Goal: Contribute content: Add original content to the website for others to see

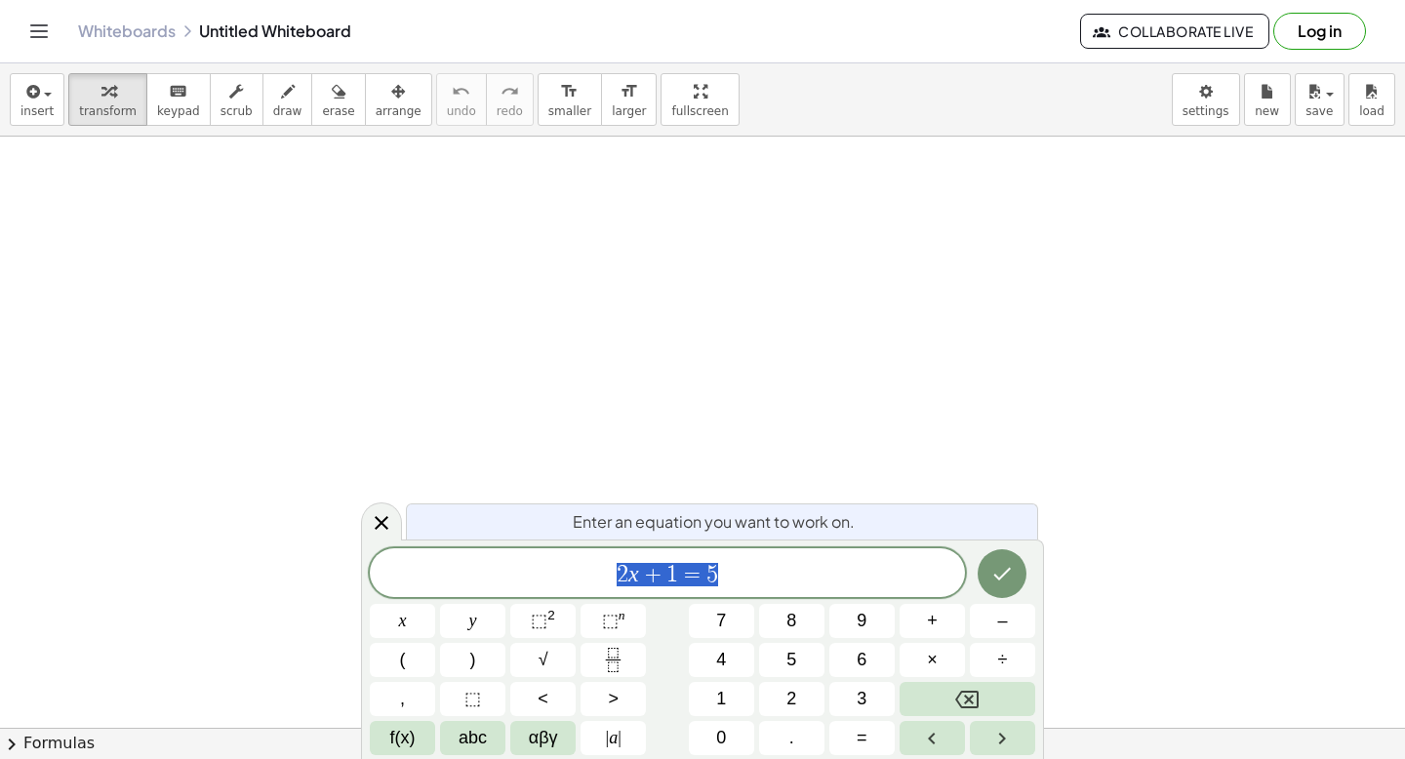
scroll to position [1, 0]
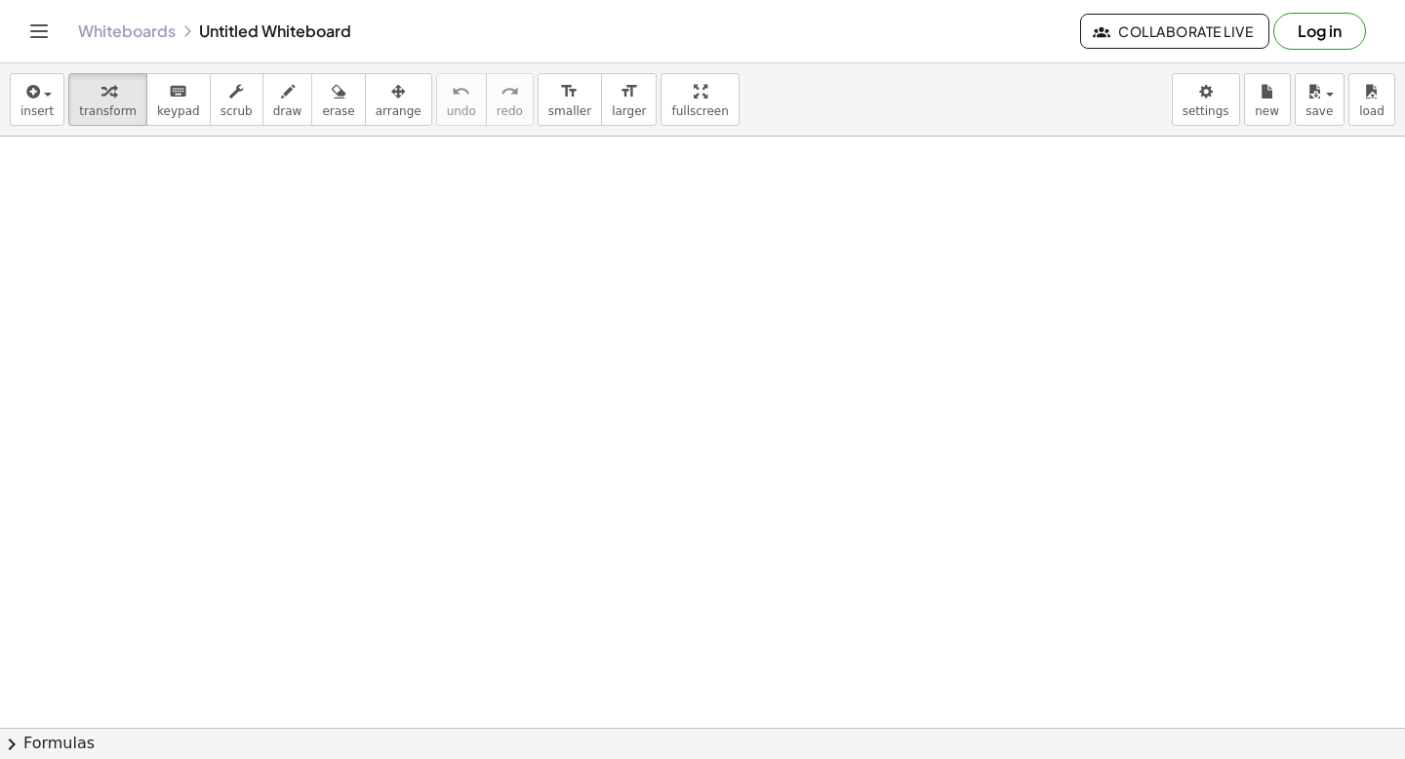
drag, startPoint x: 439, startPoint y: 310, endPoint x: 439, endPoint y: 333, distance: 22.4
click at [285, 96] on div "button" at bounding box center [287, 90] width 29 height 23
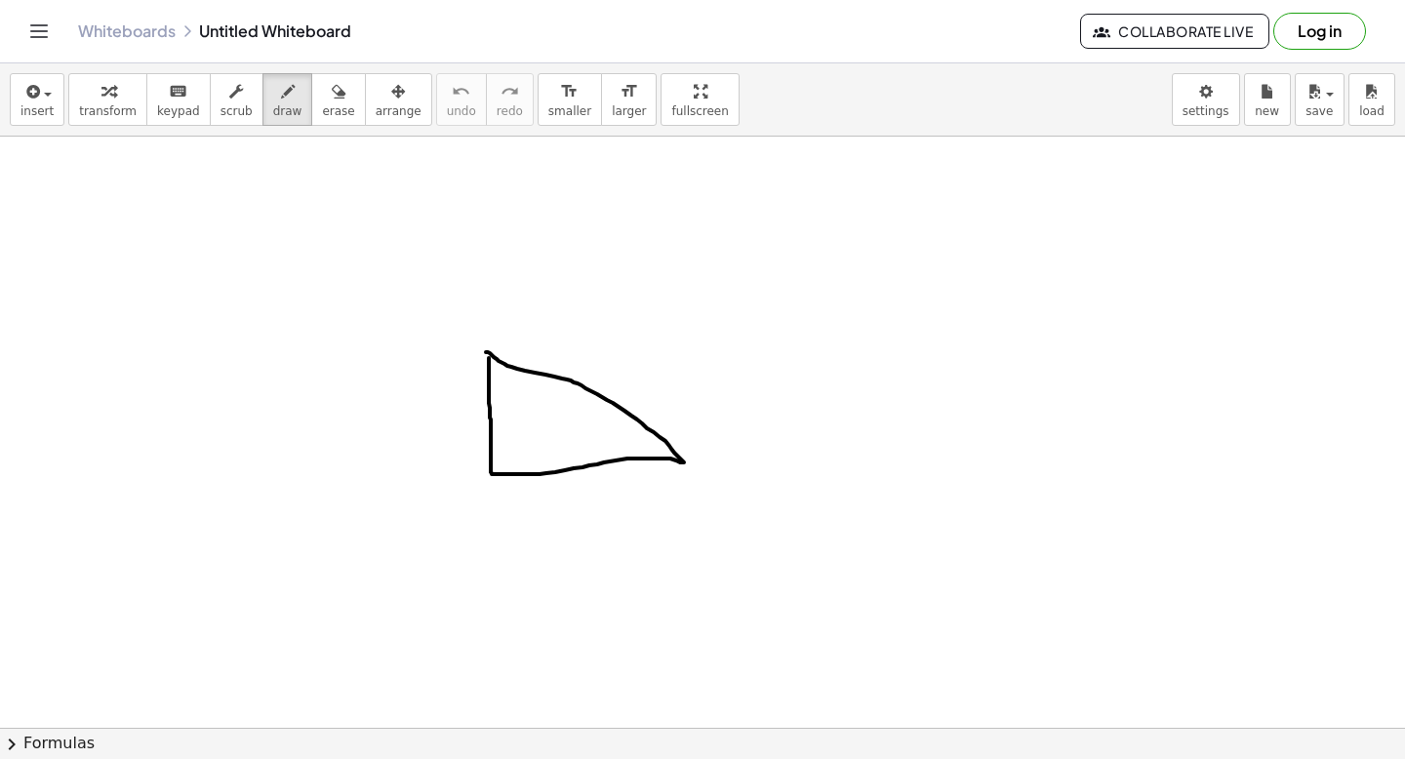
drag, startPoint x: 567, startPoint y: 349, endPoint x: 565, endPoint y: 372, distance: 22.5
drag, startPoint x: 454, startPoint y: 387, endPoint x: 456, endPoint y: 405, distance: 17.7
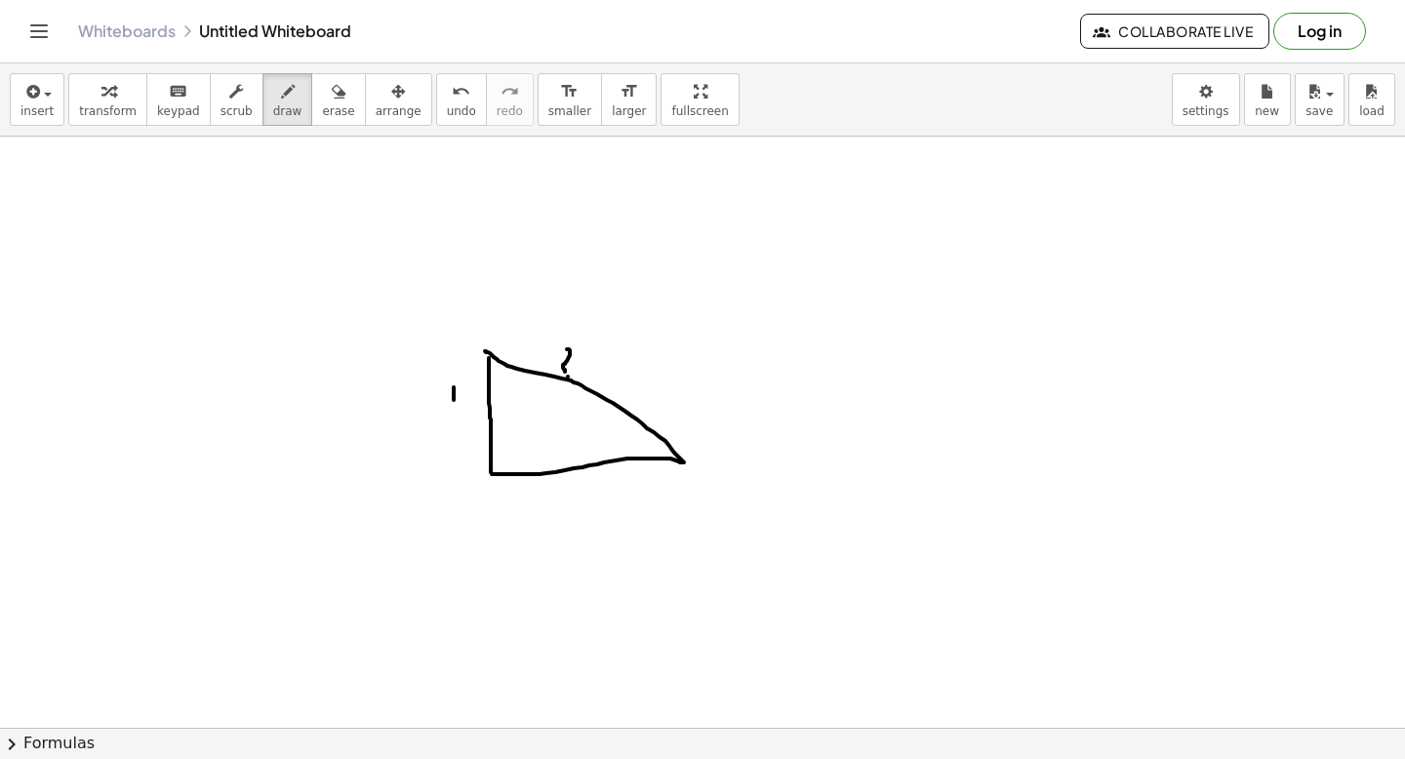
drag, startPoint x: 535, startPoint y: 476, endPoint x: 539, endPoint y: 489, distance: 13.3
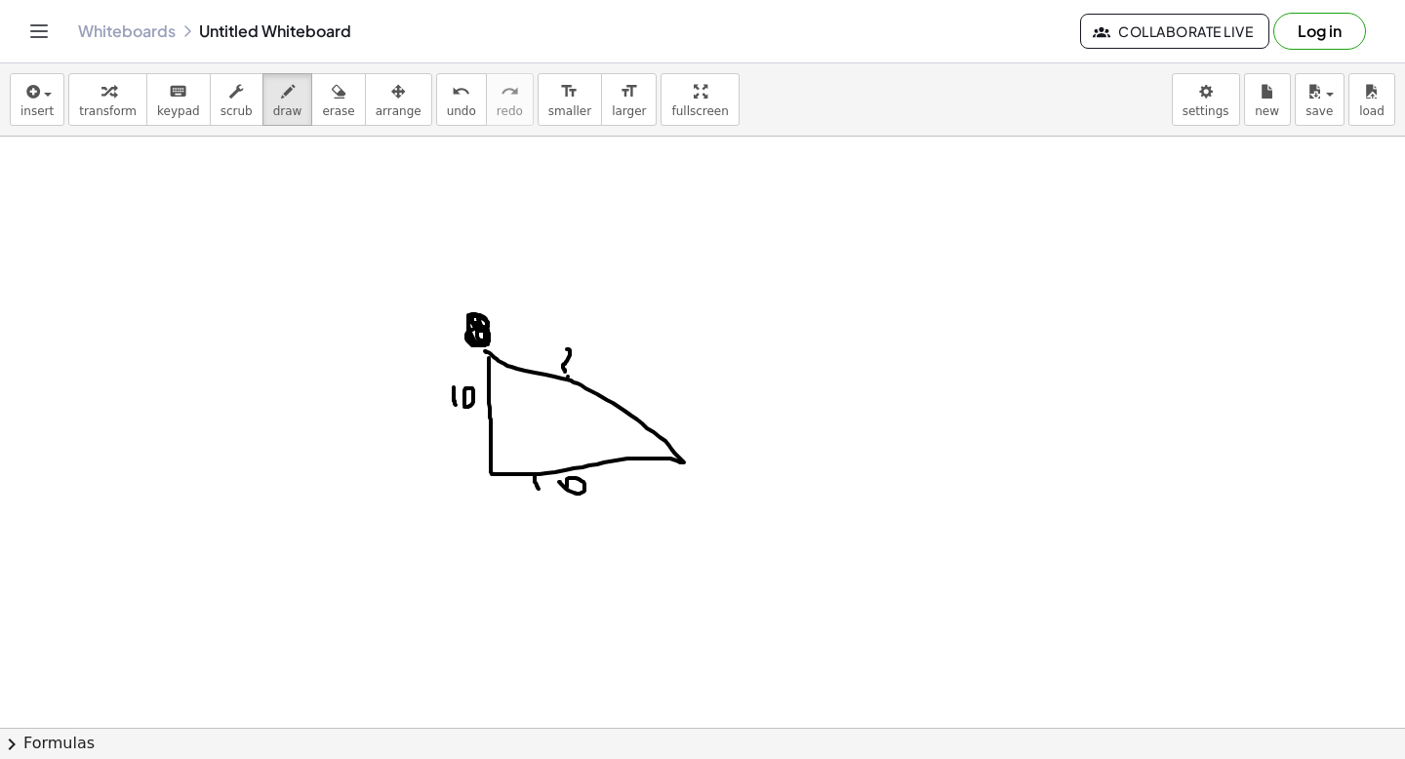
drag, startPoint x: 478, startPoint y: 322, endPoint x: 475, endPoint y: 333, distance: 11.1
click at [174, 91] on icon "keyboard" at bounding box center [178, 91] width 19 height 23
click at [332, 758] on button "chevron_right Formulas" at bounding box center [702, 743] width 1405 height 31
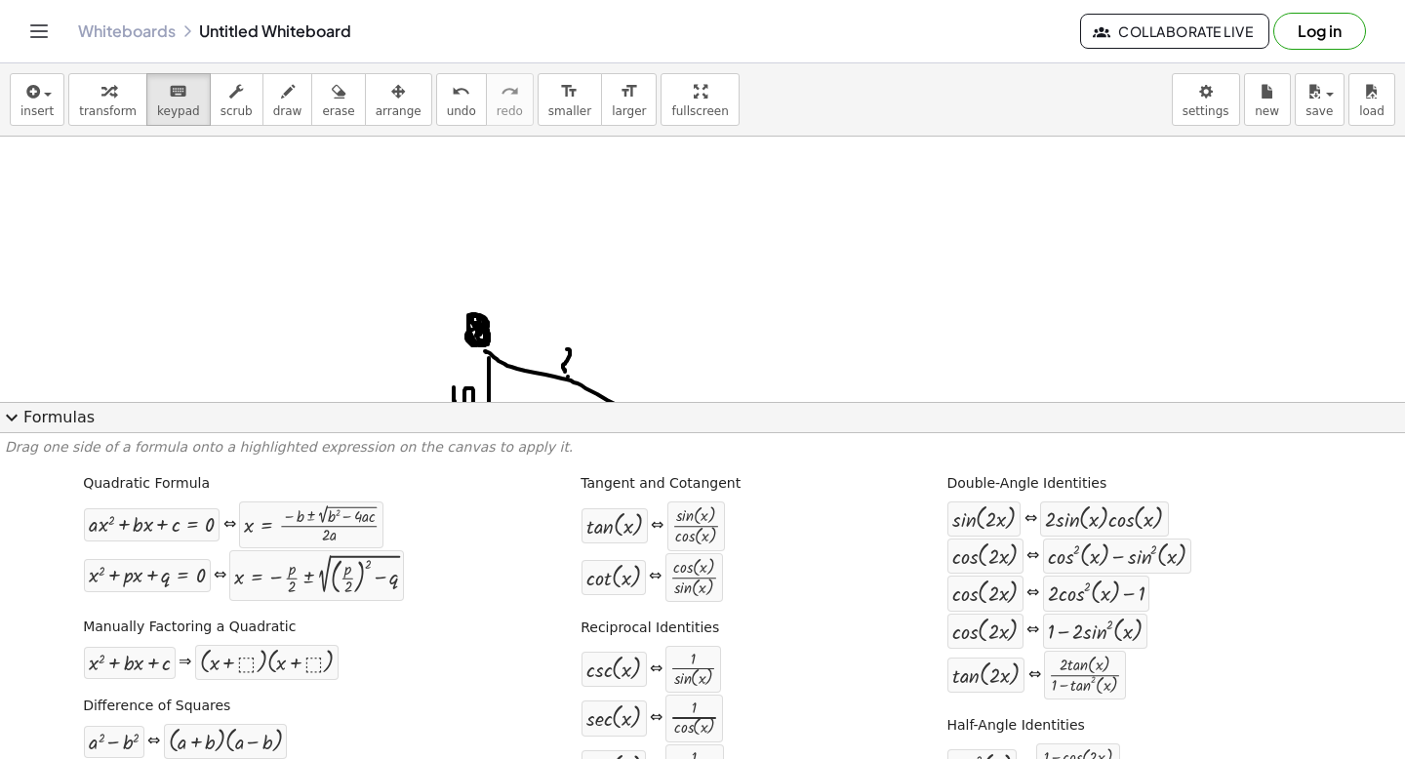
click at [240, 428] on button "expand_more Formulas" at bounding box center [702, 417] width 1405 height 31
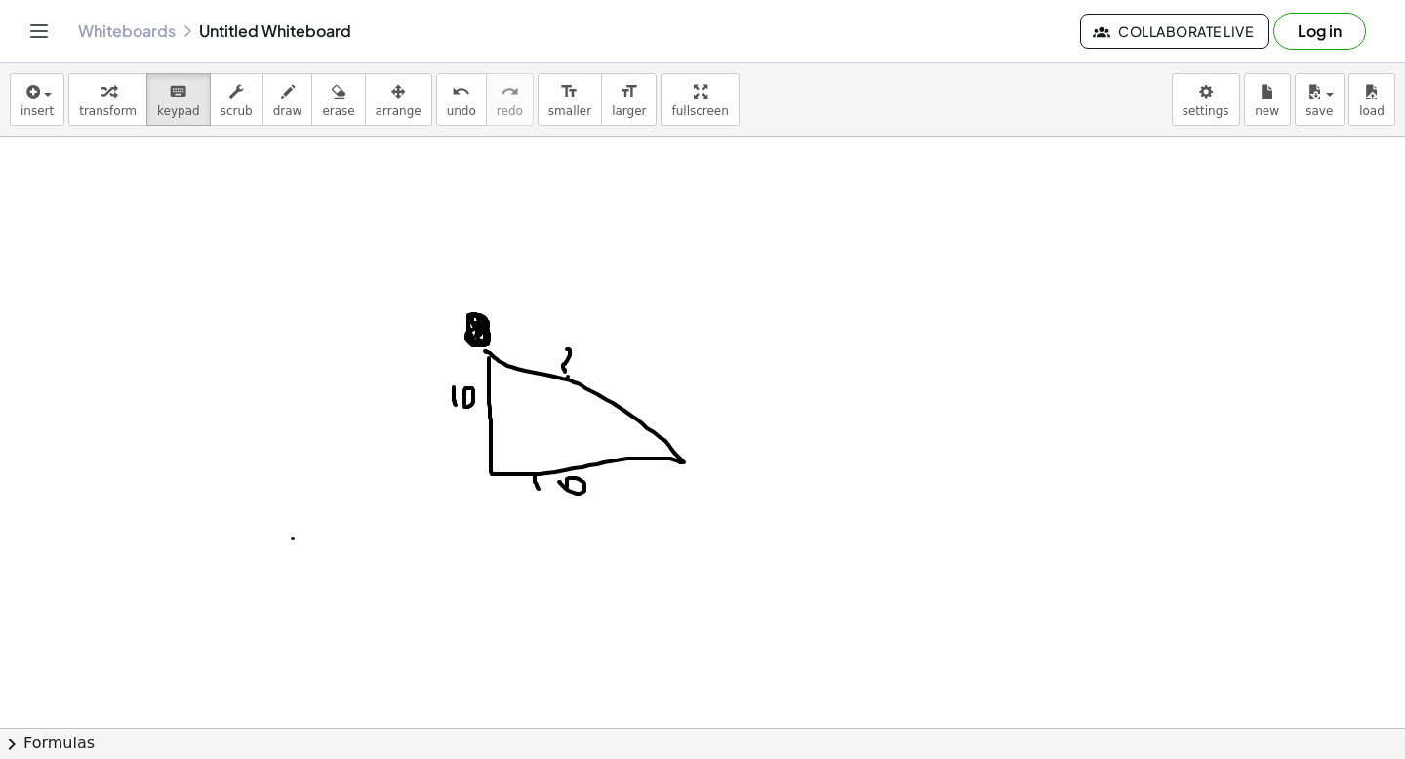
click at [71, 743] on button "chevron_right Formulas" at bounding box center [702, 743] width 1405 height 31
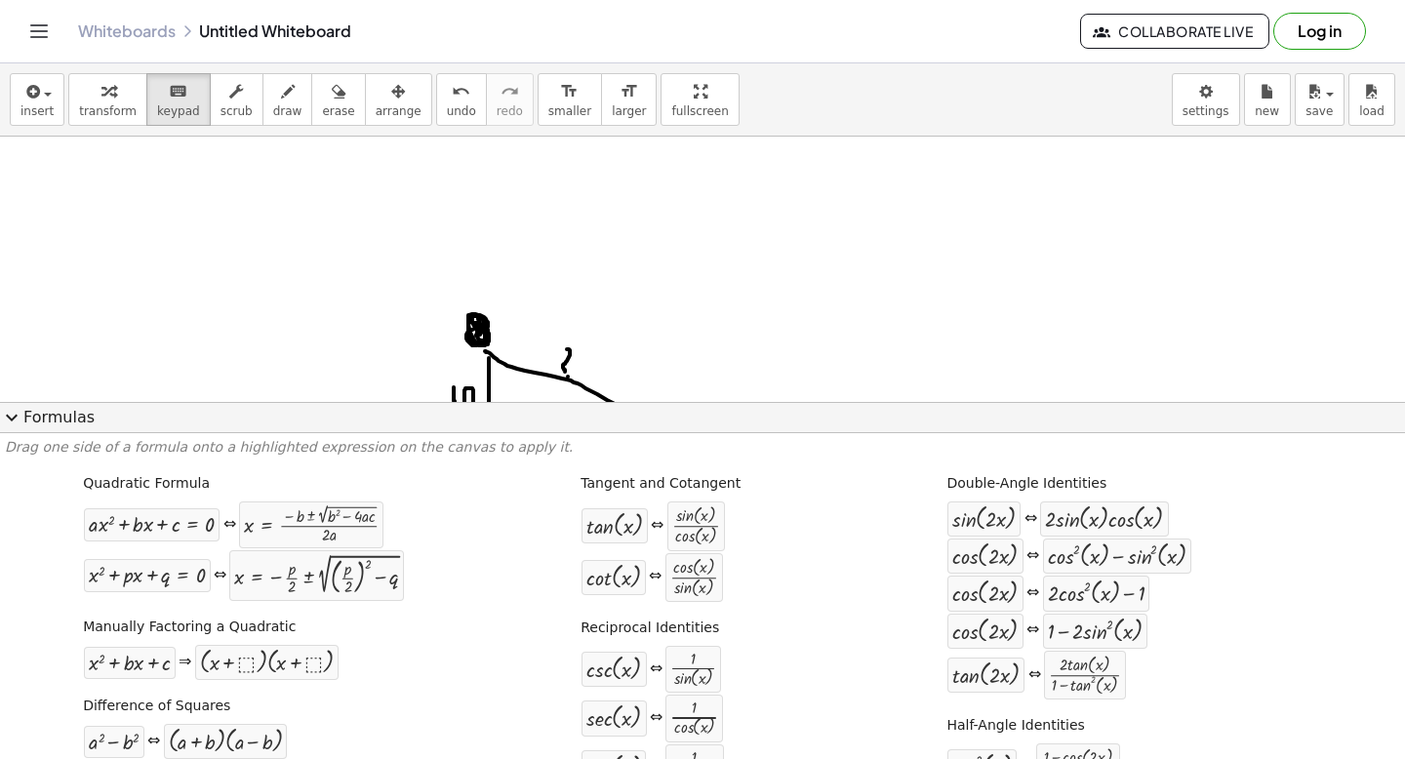
scroll to position [24, 0]
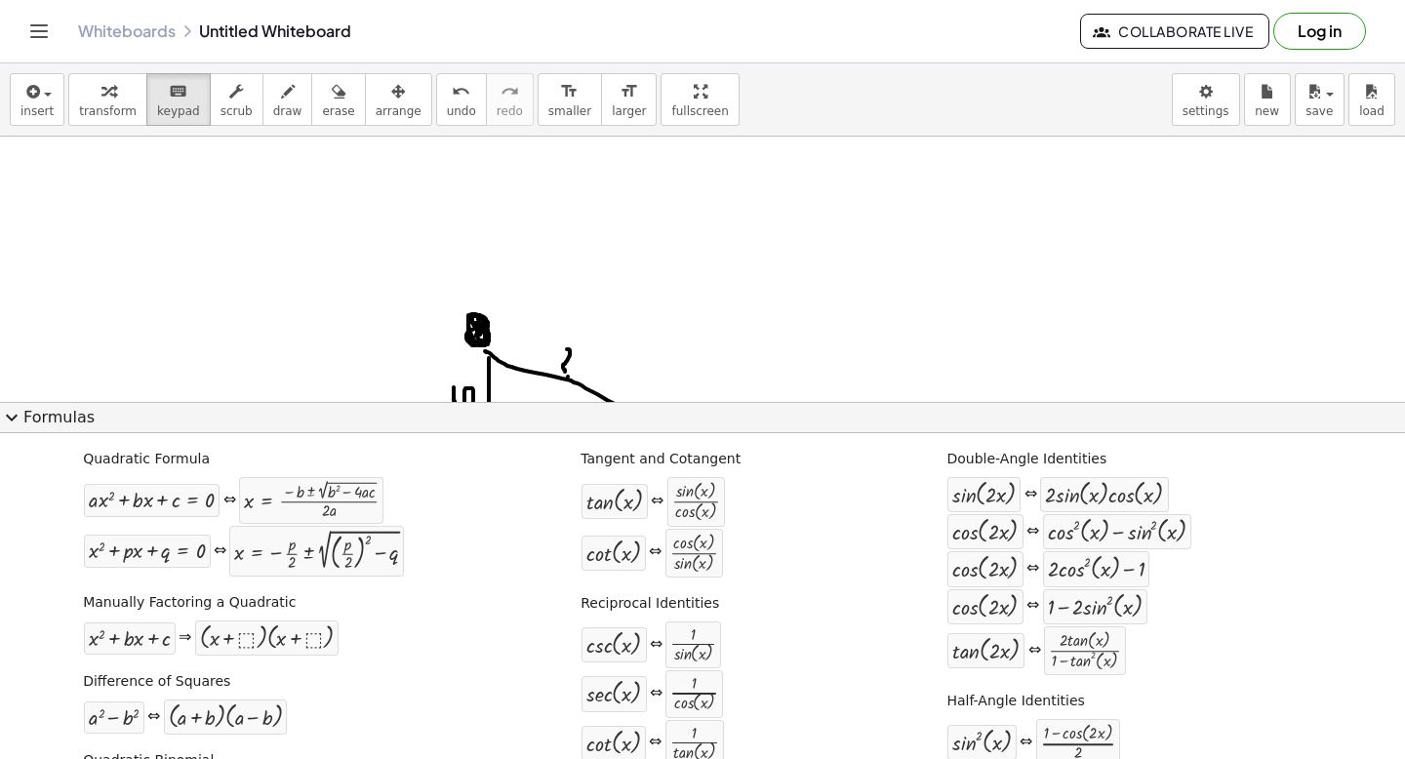
click at [213, 430] on button "expand_more Formulas" at bounding box center [702, 417] width 1405 height 31
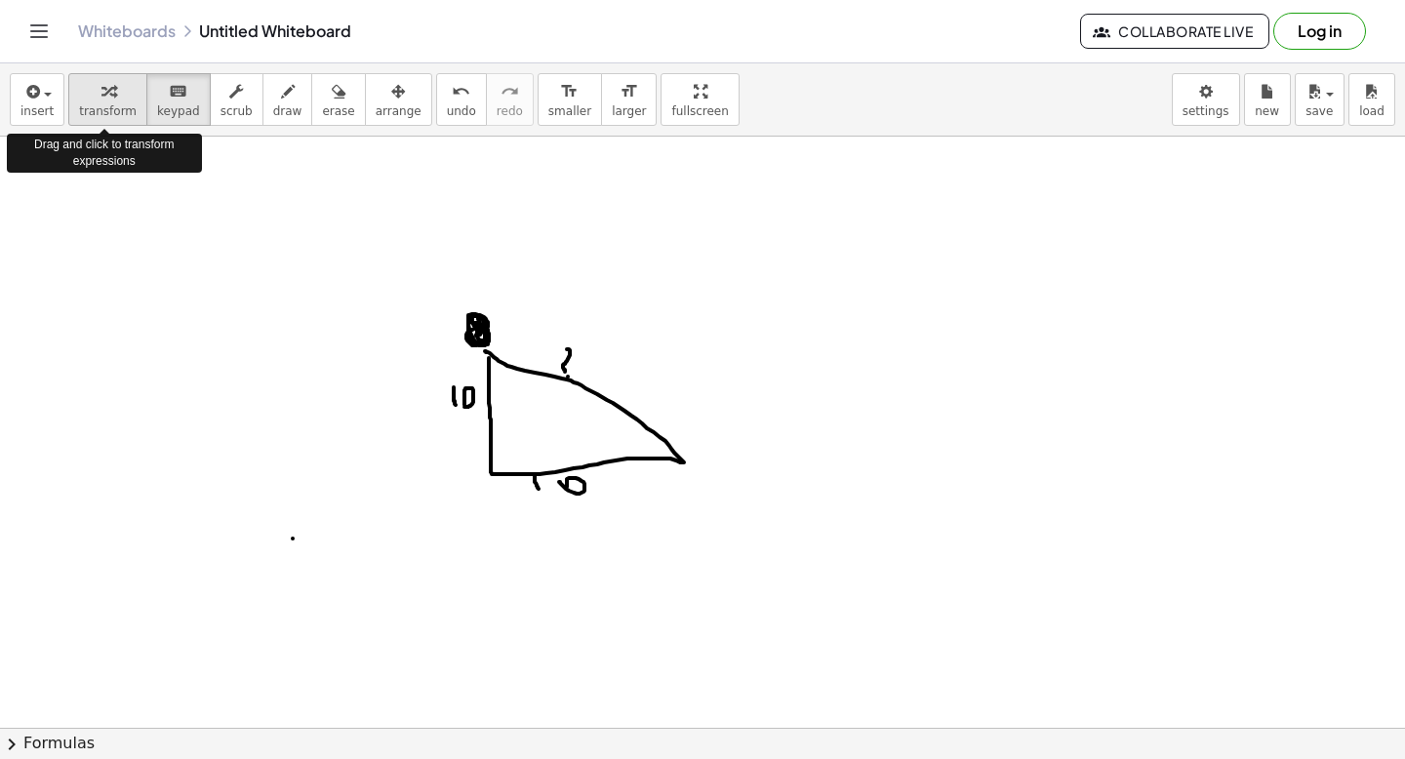
click at [101, 95] on icon "button" at bounding box center [108, 91] width 14 height 23
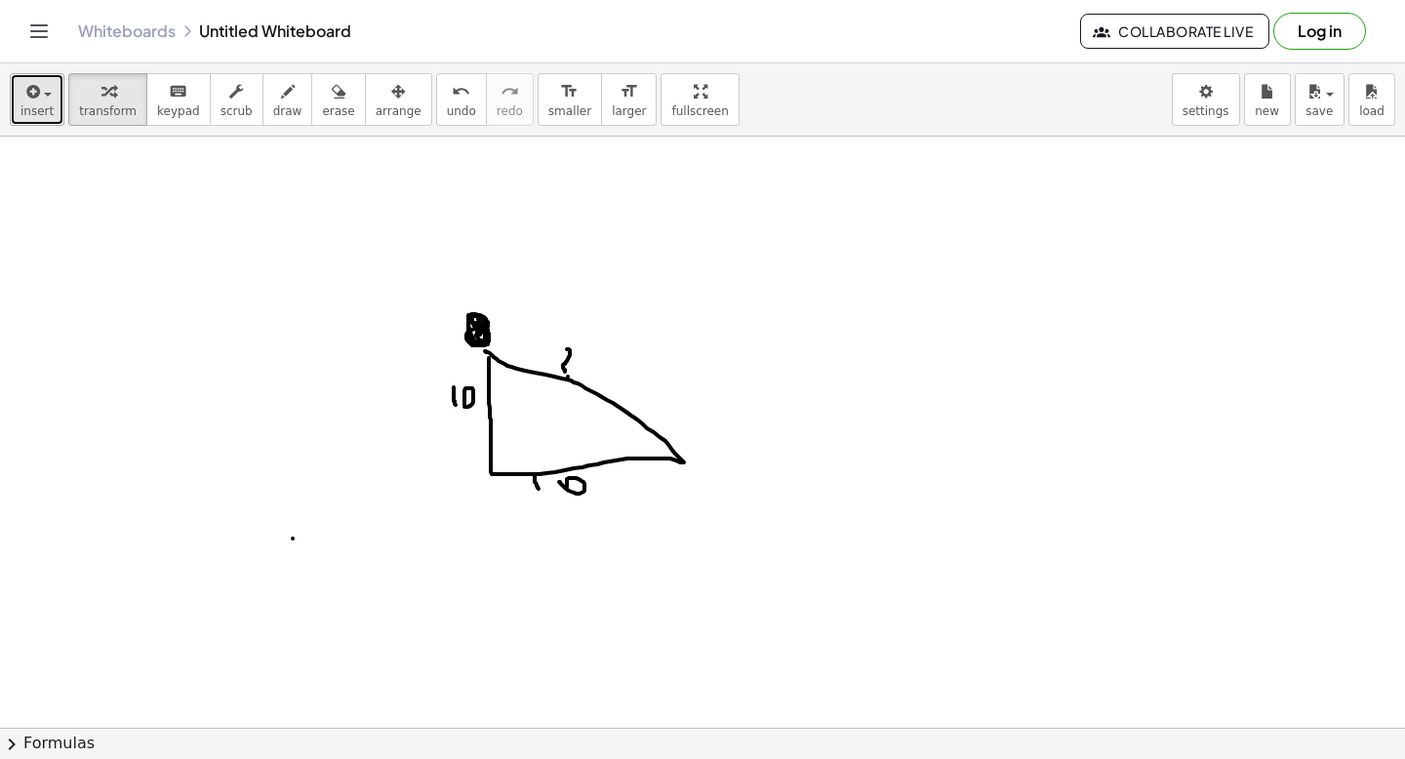
click at [30, 95] on icon "button" at bounding box center [31, 91] width 18 height 23
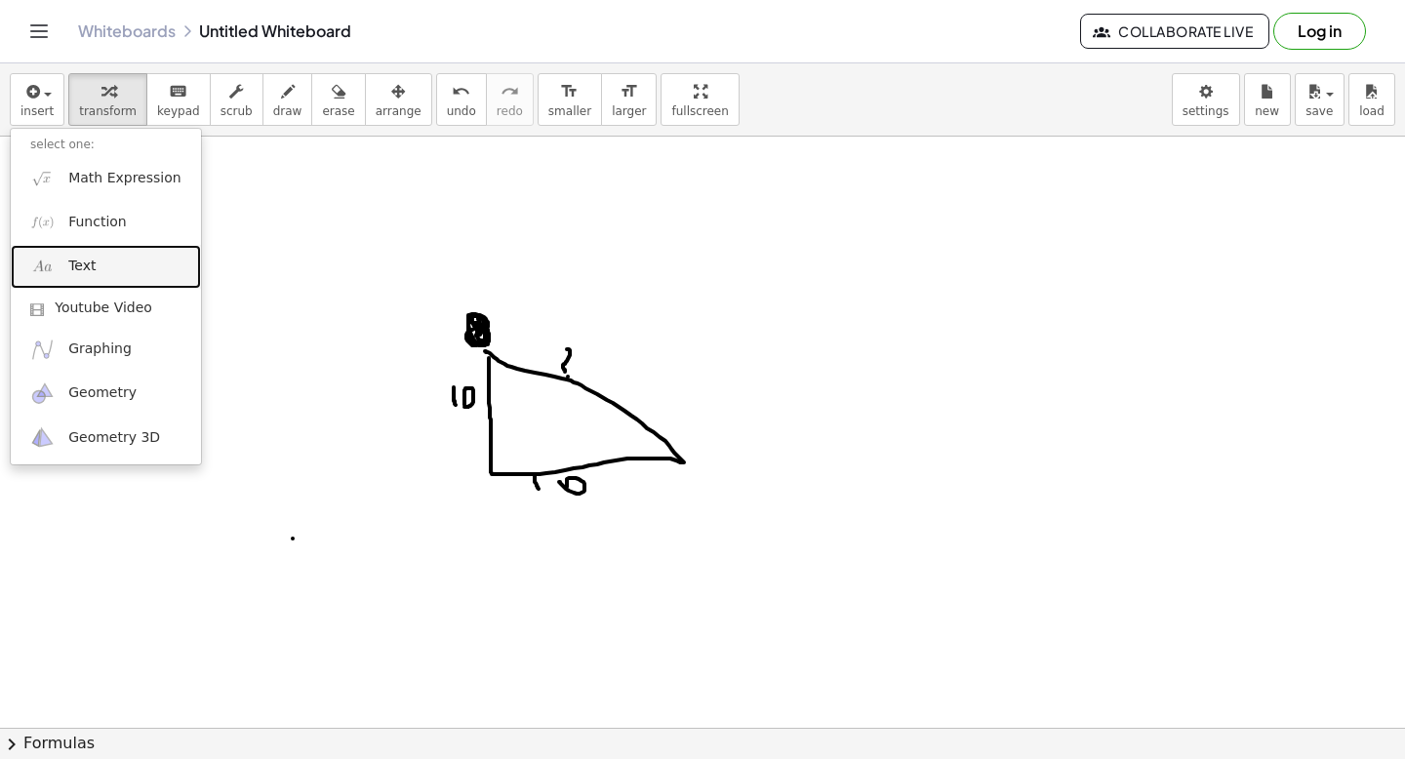
click at [105, 277] on link "Text" at bounding box center [106, 267] width 190 height 44
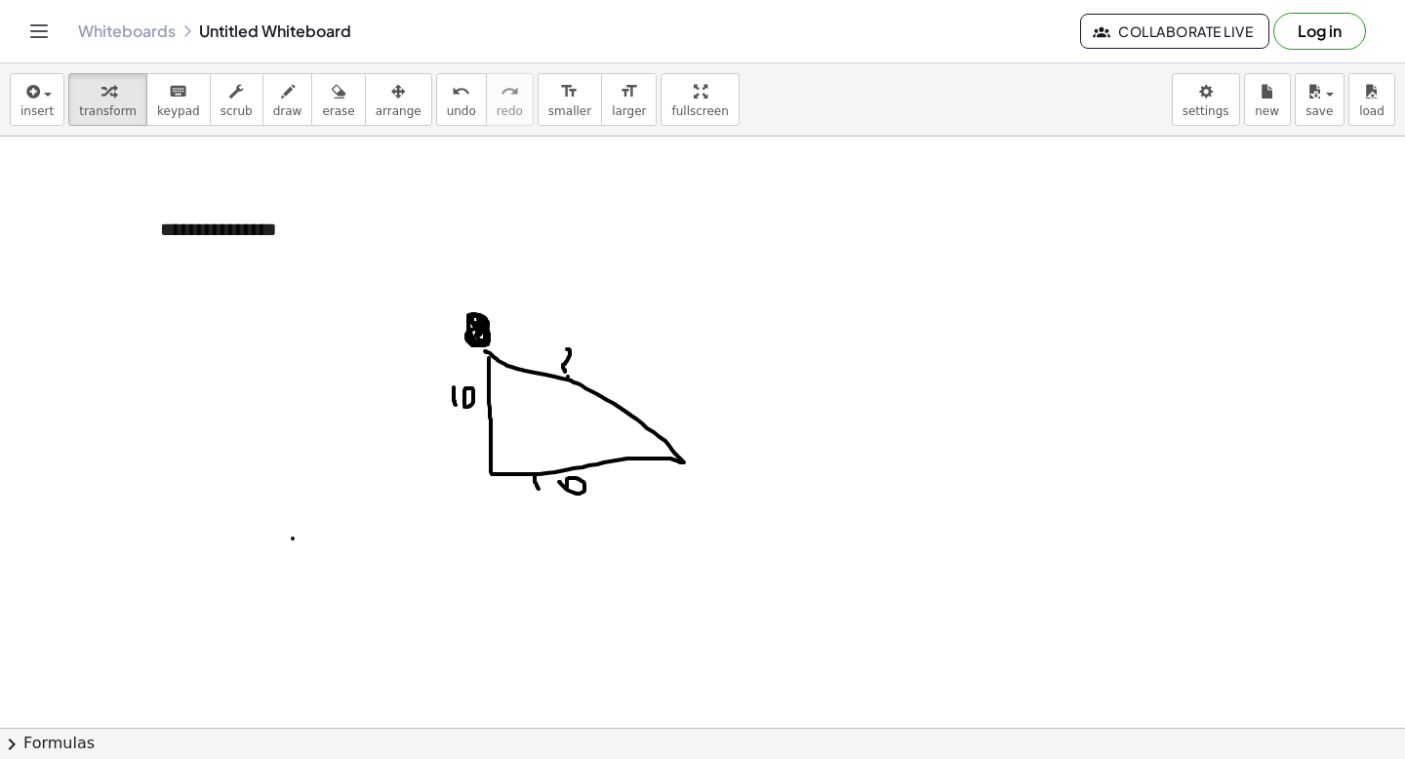
click at [208, 223] on div "**********" at bounding box center [287, 229] width 293 height 67
click at [284, 91] on div "button" at bounding box center [287, 90] width 29 height 23
drag, startPoint x: 199, startPoint y: 311, endPoint x: 203, endPoint y: 332, distance: 20.9
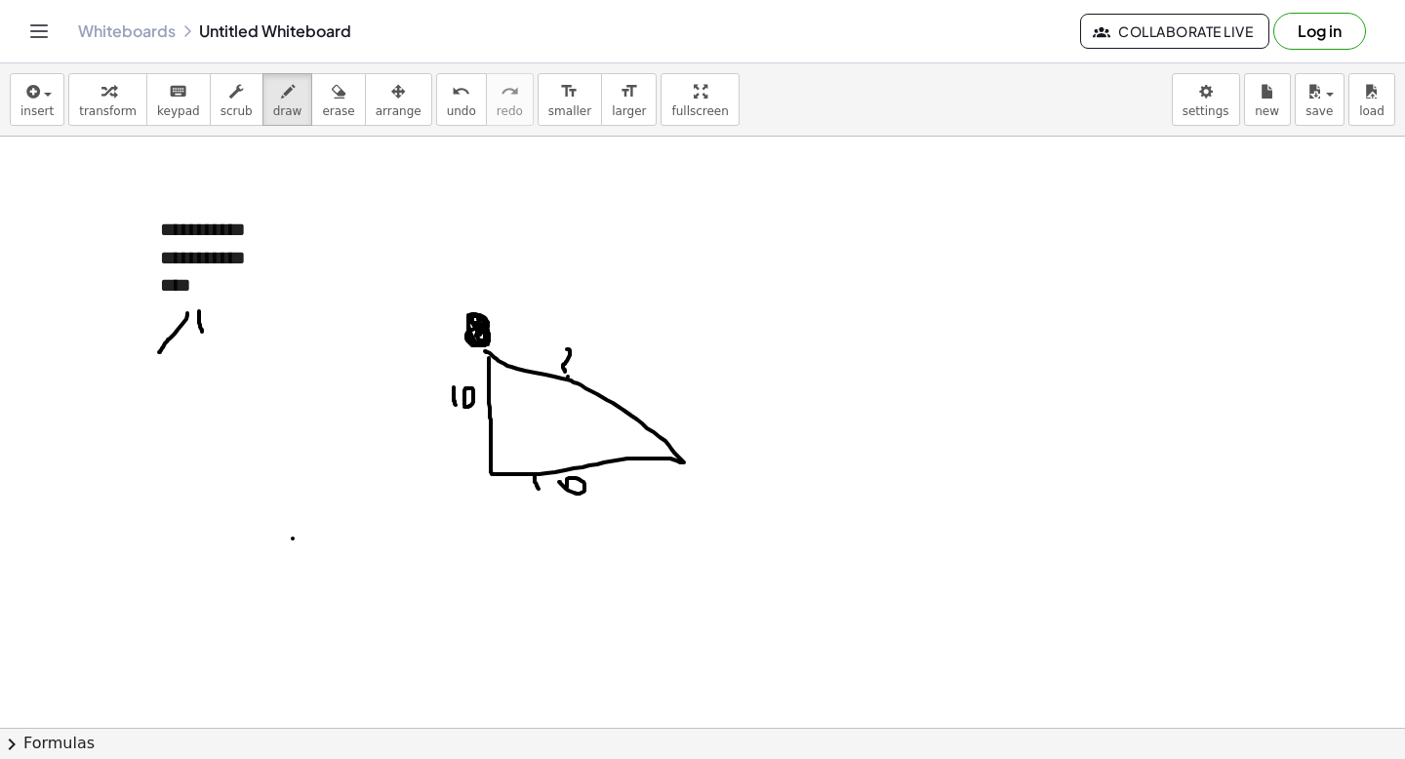
drag, startPoint x: 187, startPoint y: 313, endPoint x: 159, endPoint y: 352, distance: 48.2
drag, startPoint x: 139, startPoint y: 360, endPoint x: 139, endPoint y: 373, distance: 12.7
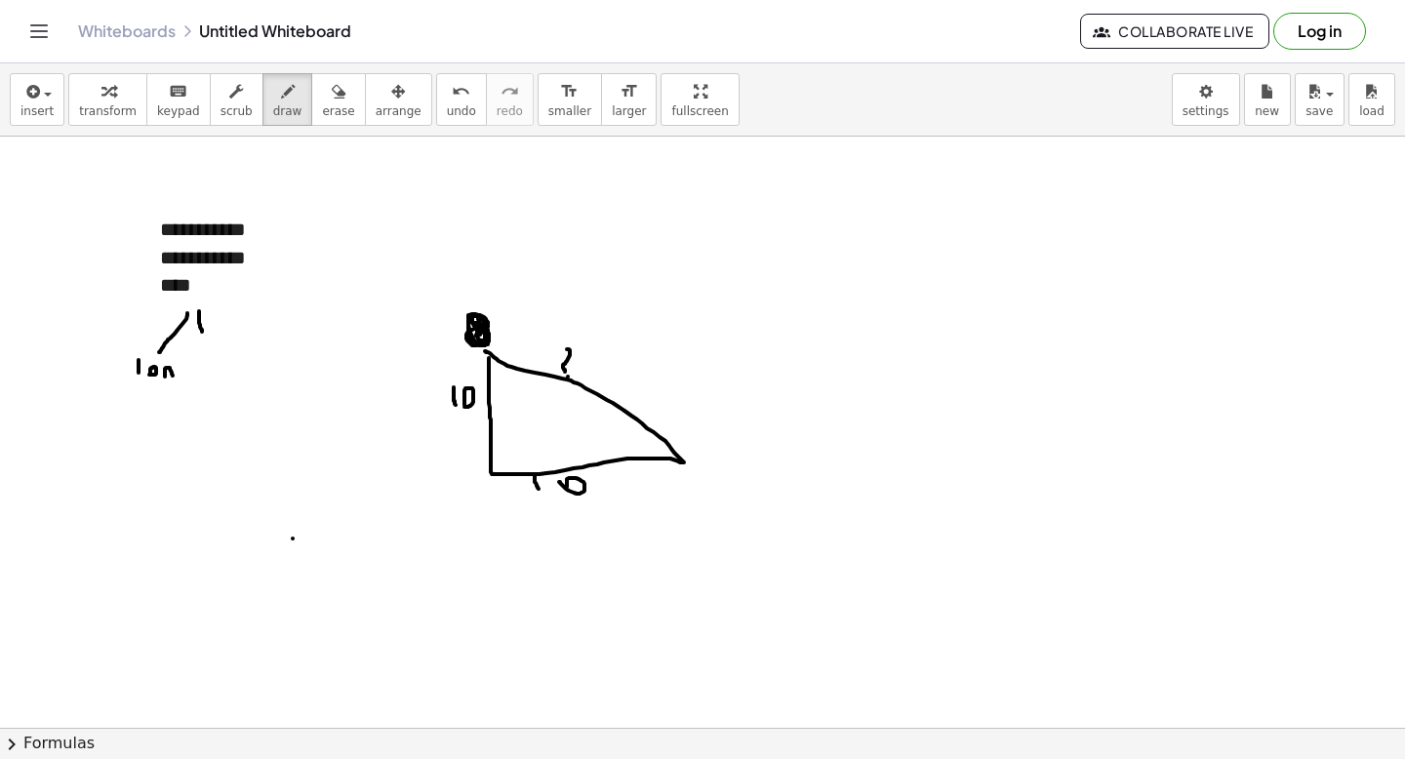
drag, startPoint x: 203, startPoint y: 346, endPoint x: 216, endPoint y: 361, distance: 19.4
drag, startPoint x: 205, startPoint y: 346, endPoint x: 186, endPoint y: 350, distance: 18.9
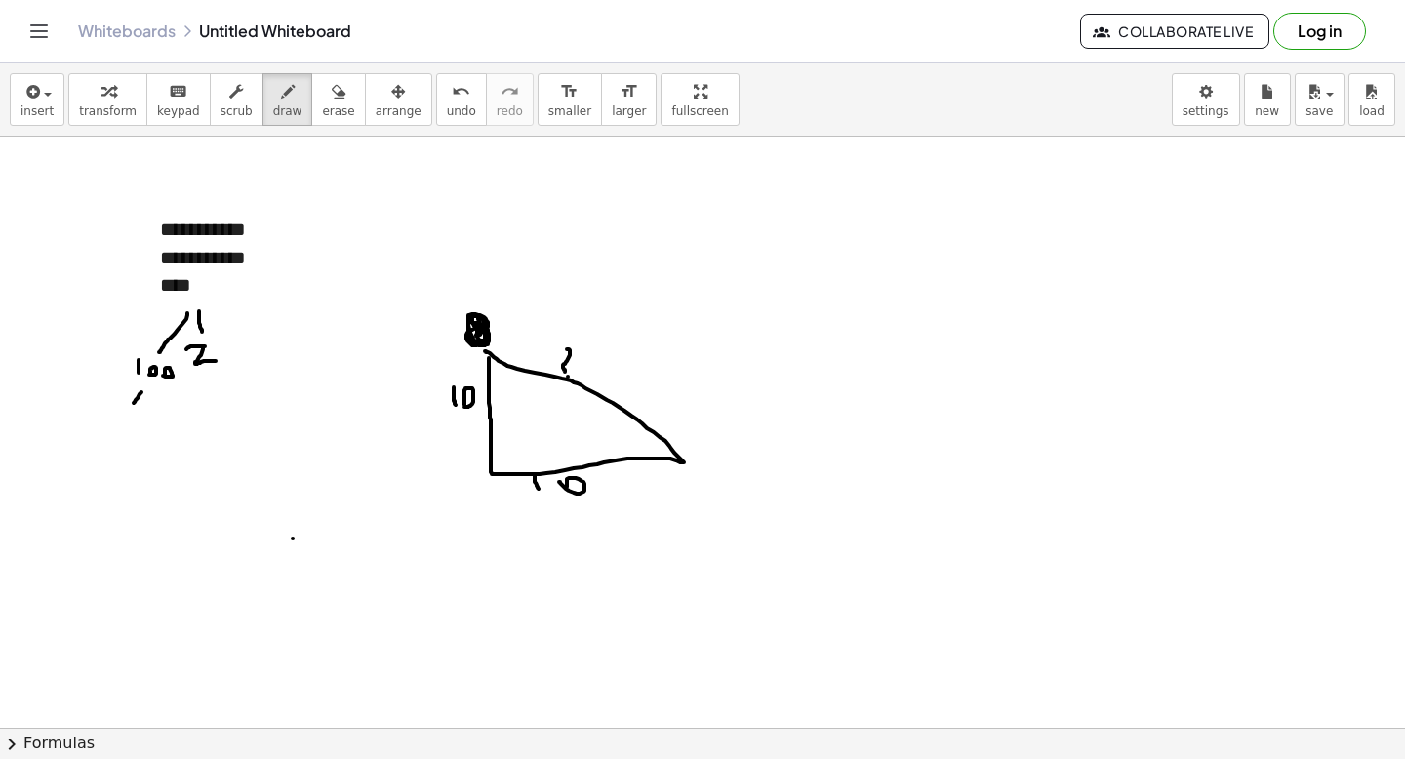
drag, startPoint x: 142, startPoint y: 392, endPoint x: 133, endPoint y: 406, distance: 16.2
drag, startPoint x: 145, startPoint y: 393, endPoint x: 160, endPoint y: 415, distance: 26.0
drag, startPoint x: 124, startPoint y: 416, endPoint x: 122, endPoint y: 450, distance: 34.2
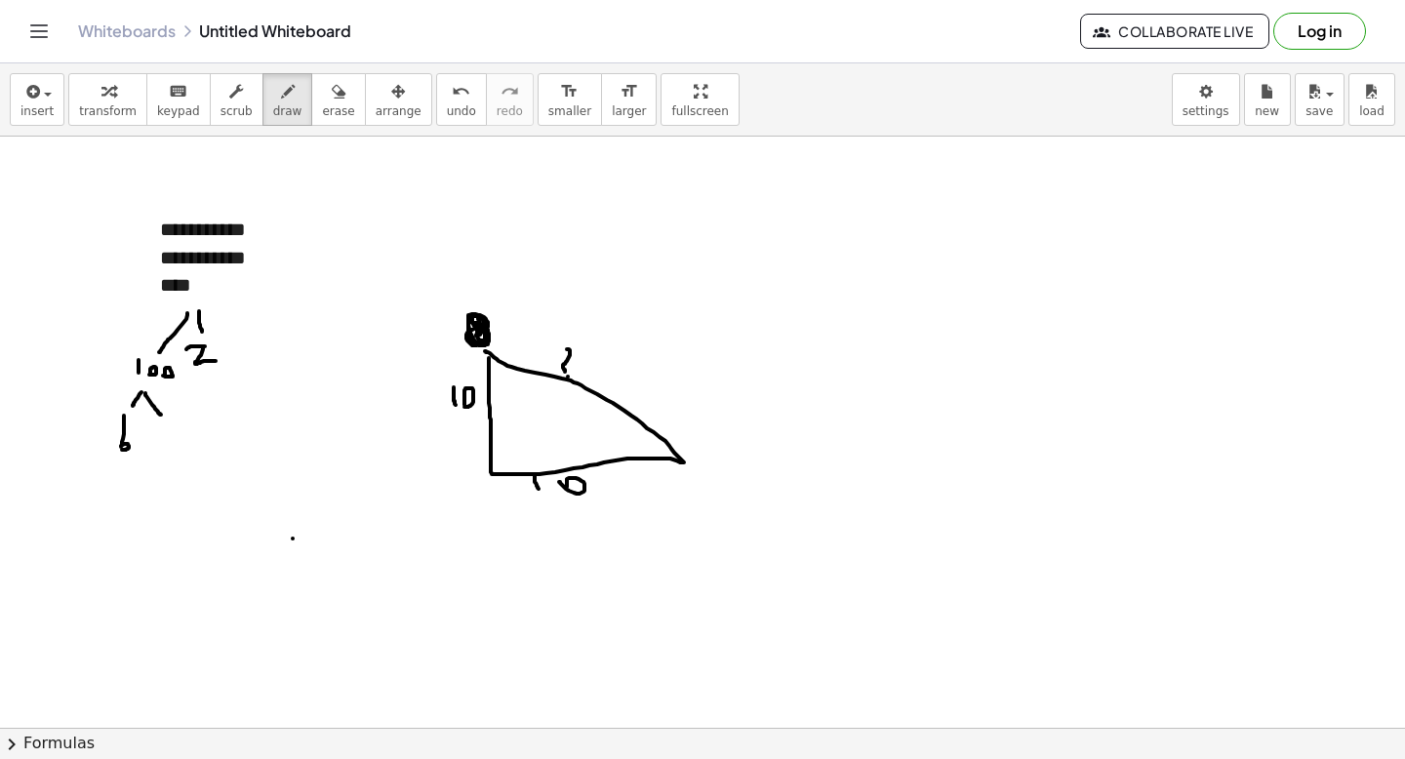
drag, startPoint x: 122, startPoint y: 412, endPoint x: 132, endPoint y: 417, distance: 10.9
drag, startPoint x: 162, startPoint y: 430, endPoint x: 178, endPoint y: 447, distance: 22.8
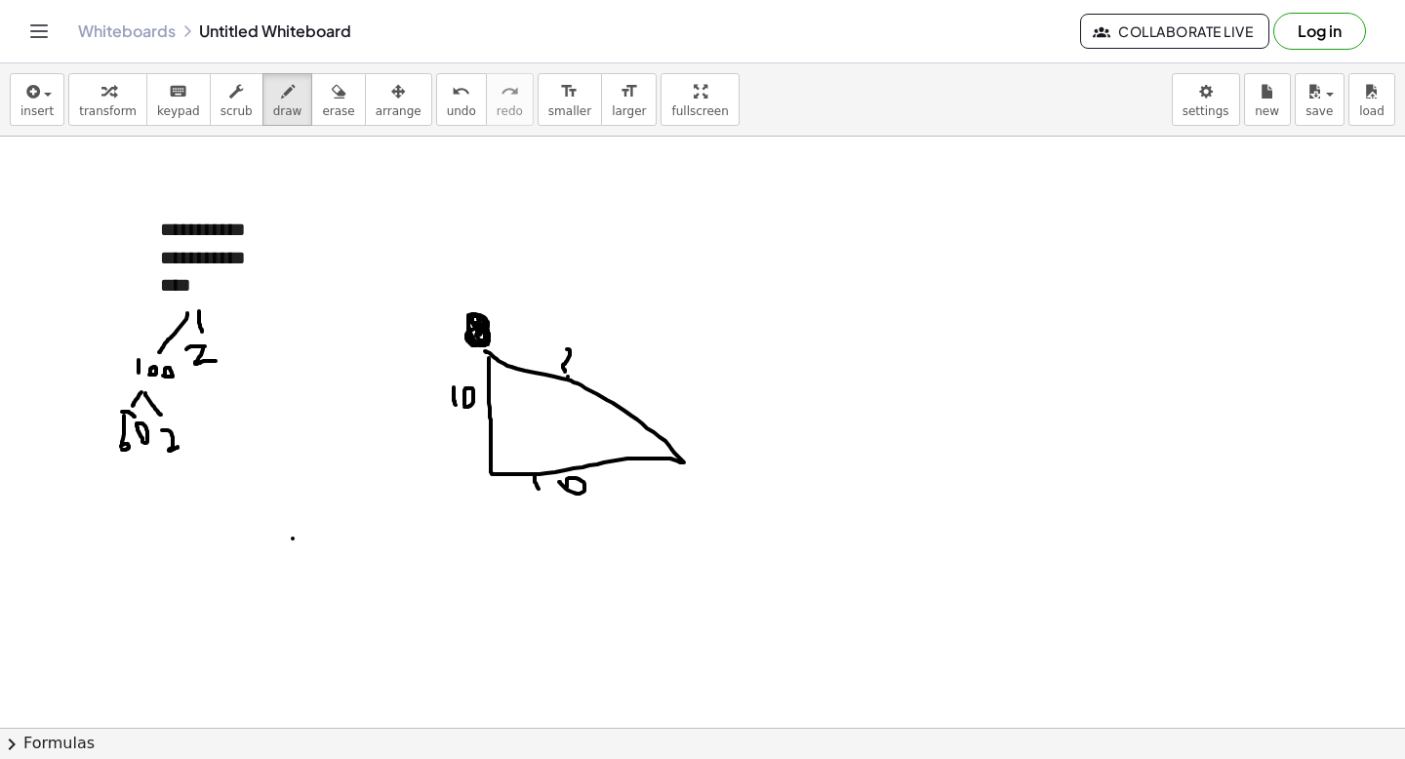
drag, startPoint x: 126, startPoint y: 464, endPoint x: 104, endPoint y: 499, distance: 41.2
drag, startPoint x: 126, startPoint y: 466, endPoint x: 150, endPoint y: 507, distance: 47.7
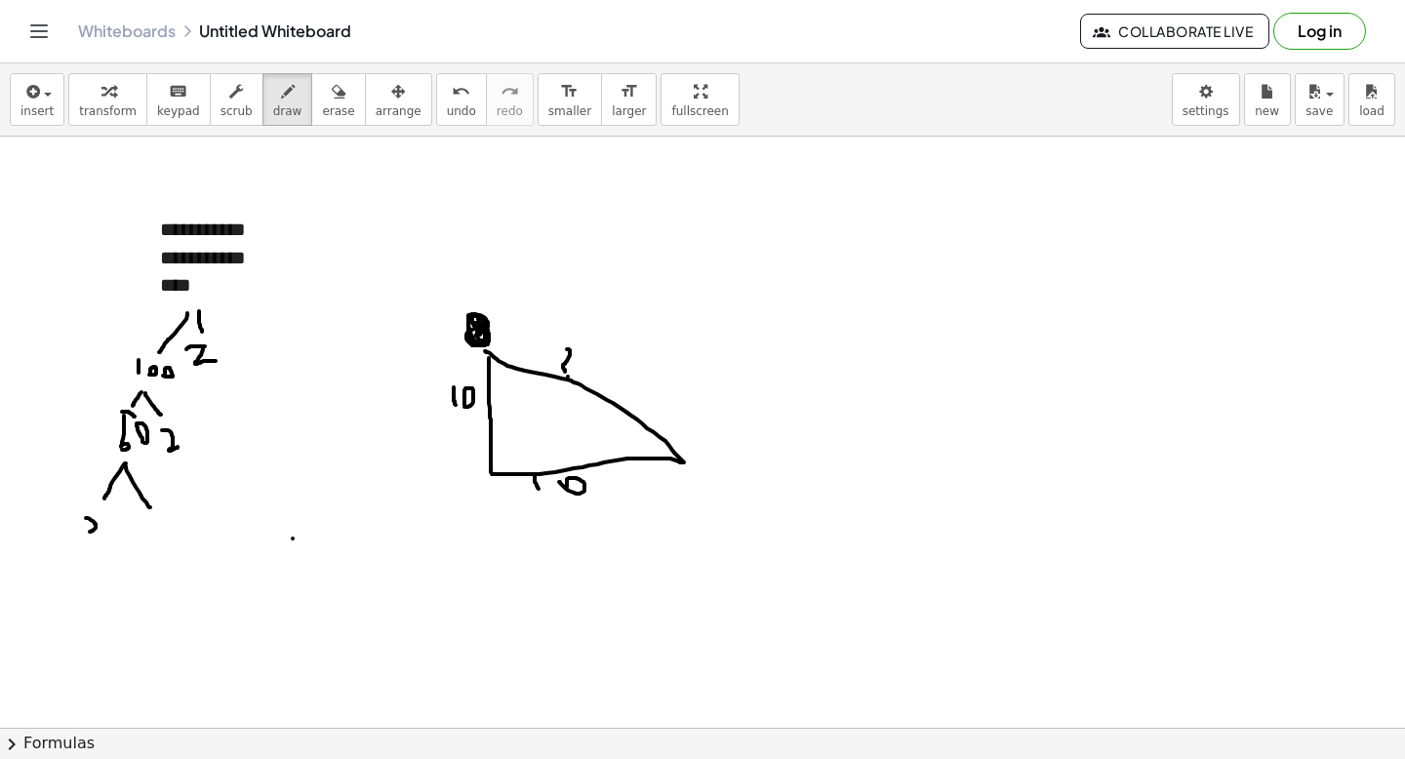
drag, startPoint x: 86, startPoint y: 518, endPoint x: 88, endPoint y: 532, distance: 13.8
drag, startPoint x: 88, startPoint y: 532, endPoint x: 106, endPoint y: 539, distance: 19.8
drag, startPoint x: 114, startPoint y: 508, endPoint x: 114, endPoint y: 532, distance: 23.4
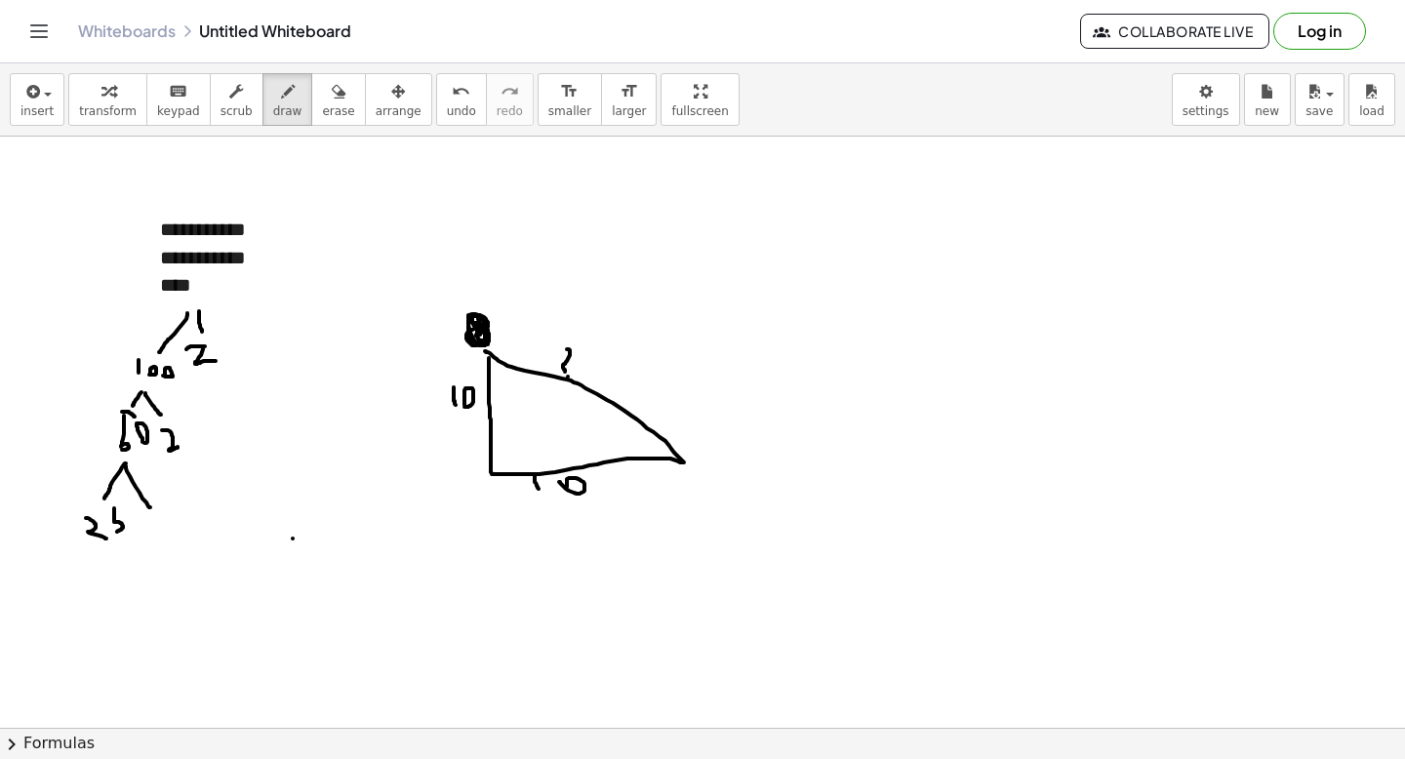
drag, startPoint x: 152, startPoint y: 517, endPoint x: 175, endPoint y: 530, distance: 25.8
drag, startPoint x: 97, startPoint y: 560, endPoint x: 93, endPoint y: 585, distance: 24.7
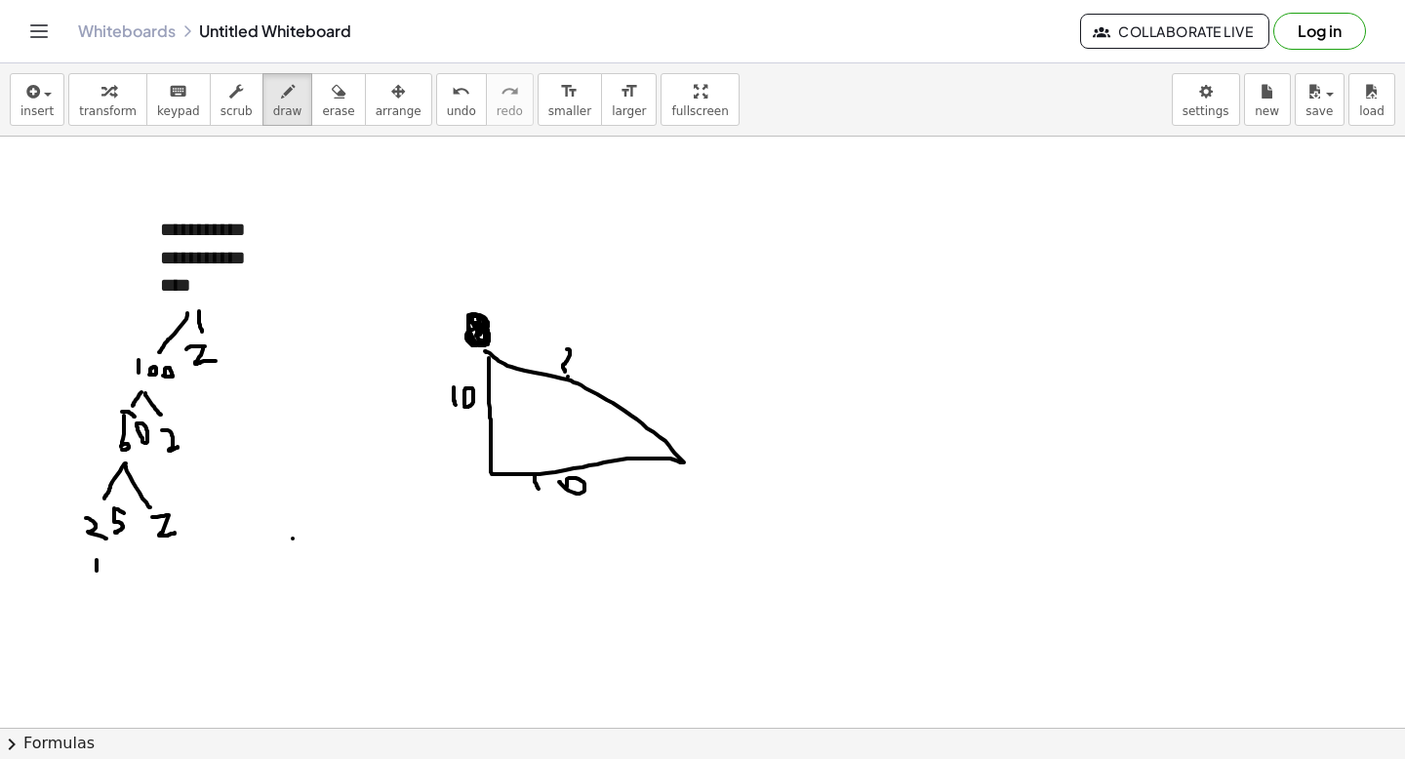
drag, startPoint x: 106, startPoint y: 567, endPoint x: 121, endPoint y: 580, distance: 19.4
drag, startPoint x: 83, startPoint y: 609, endPoint x: 86, endPoint y: 624, distance: 14.9
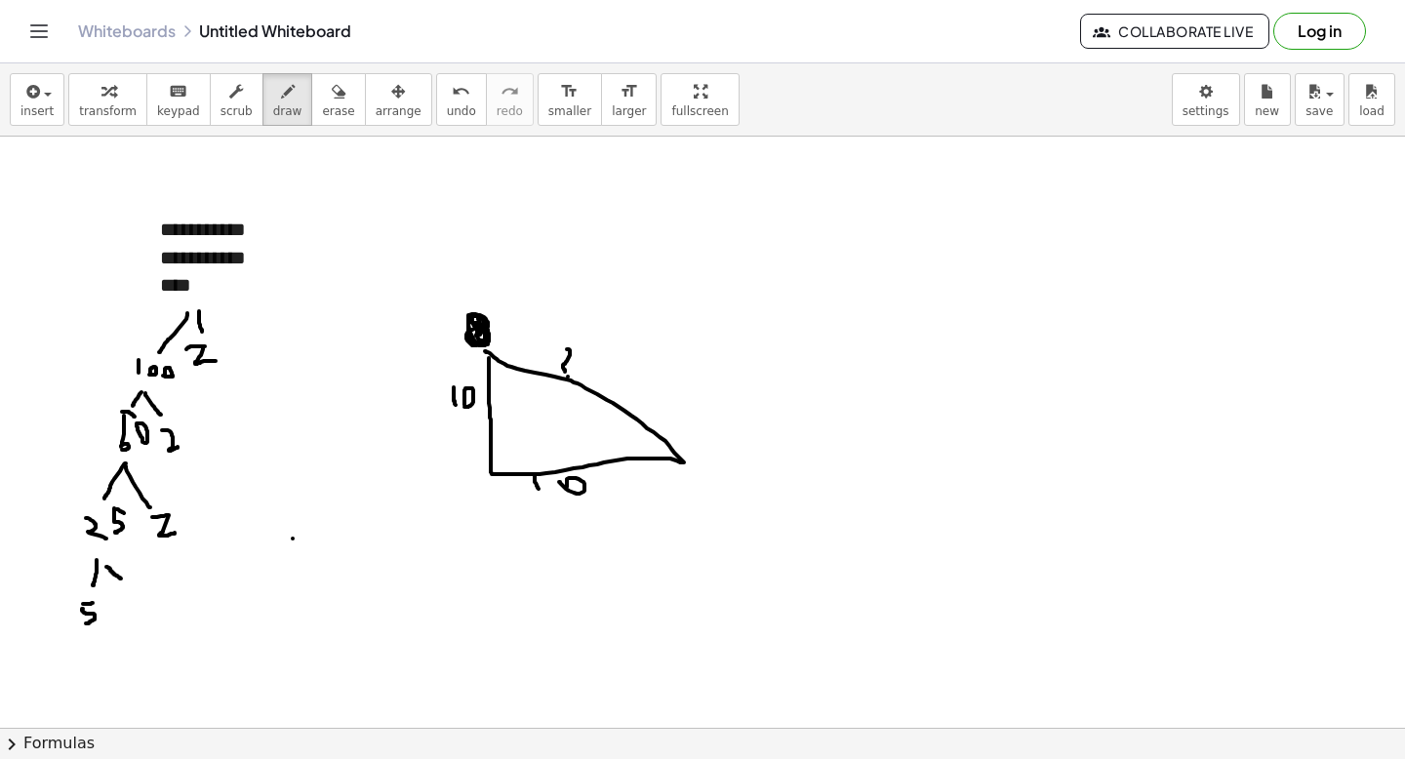
drag, startPoint x: 83, startPoint y: 604, endPoint x: 95, endPoint y: 602, distance: 11.9
drag, startPoint x: 122, startPoint y: 601, endPoint x: 120, endPoint y: 630, distance: 29.3
drag, startPoint x: 124, startPoint y: 581, endPoint x: 151, endPoint y: 595, distance: 31.0
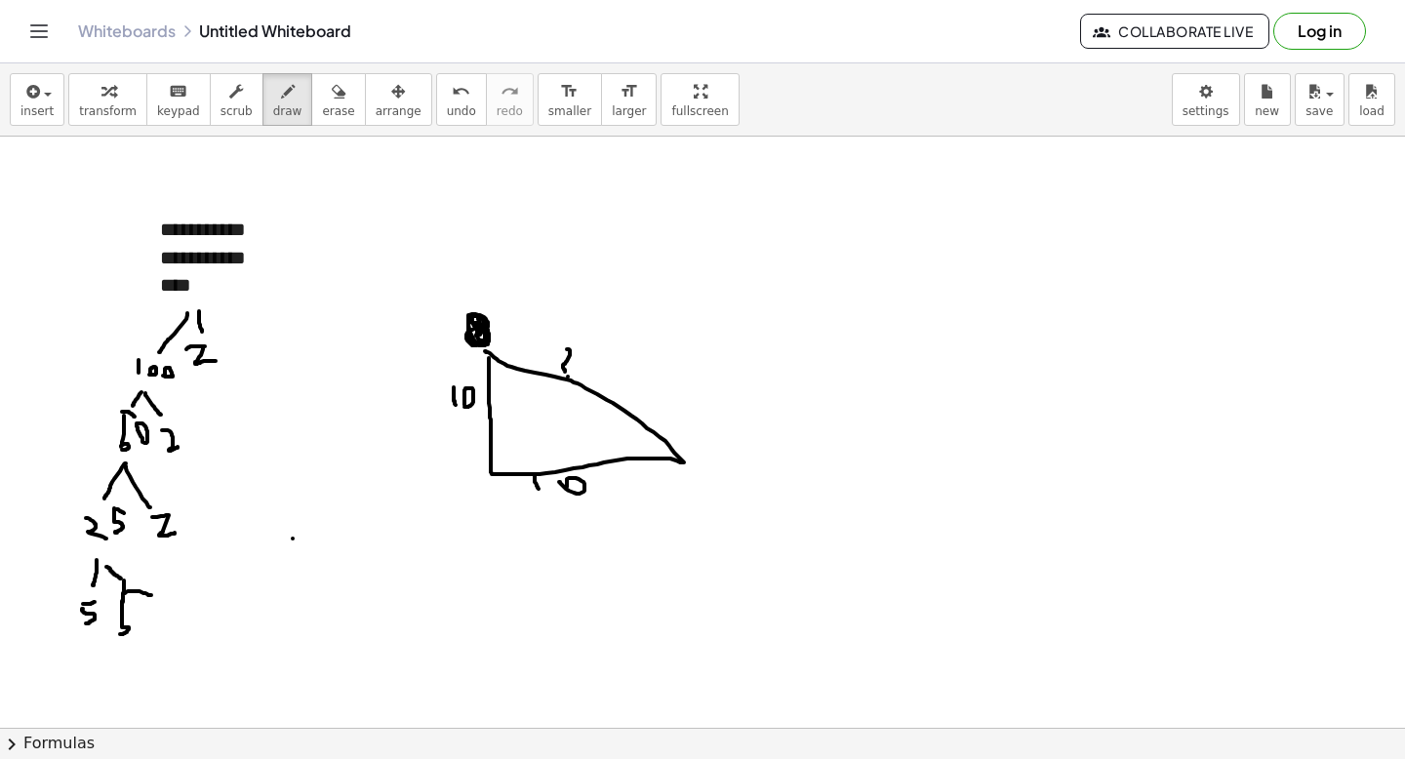
drag, startPoint x: 114, startPoint y: 628, endPoint x: 100, endPoint y: 632, distance: 15.2
drag, startPoint x: 168, startPoint y: 488, endPoint x: 209, endPoint y: 323, distance: 169.9
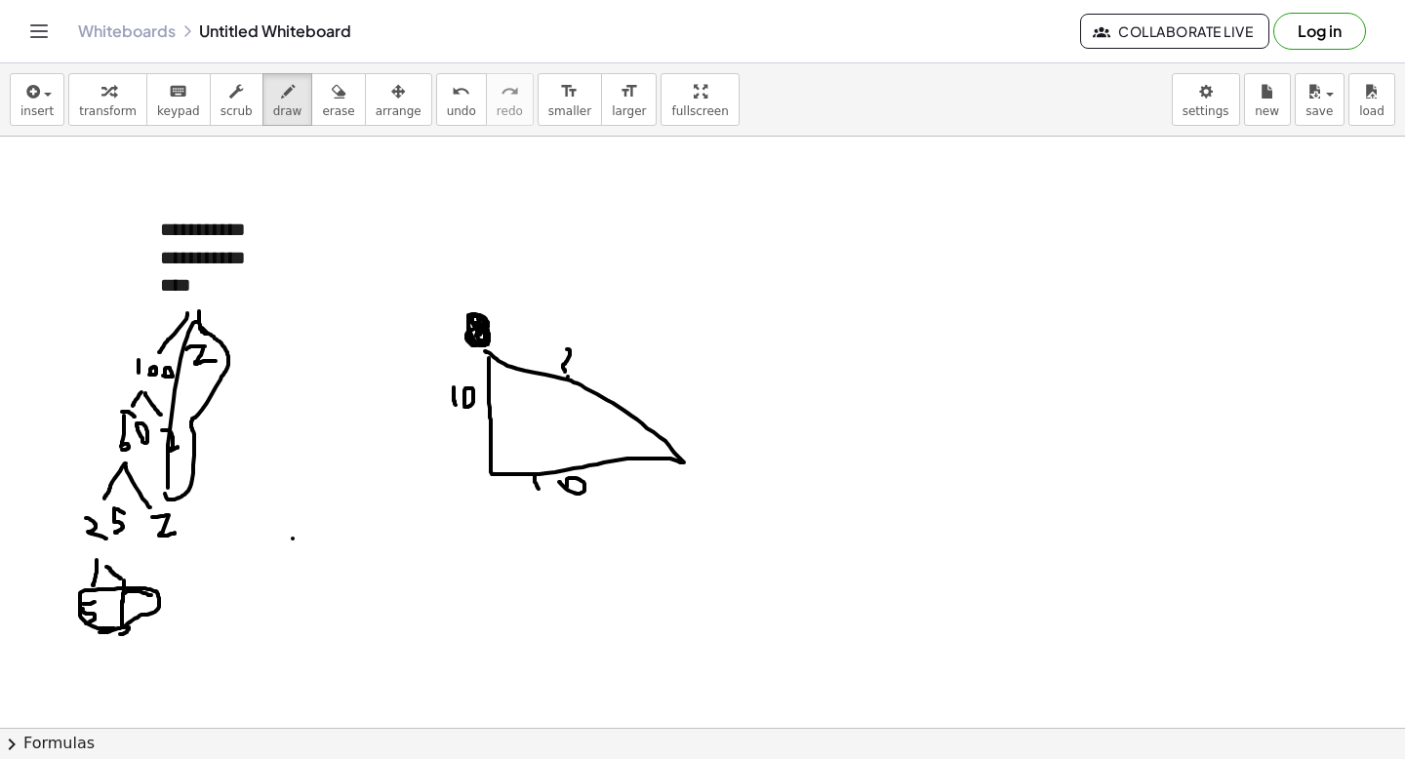
drag, startPoint x: 209, startPoint y: 334, endPoint x: 164, endPoint y: 466, distance: 139.2
drag, startPoint x: 293, startPoint y: 525, endPoint x: 293, endPoint y: 555, distance: 30.3
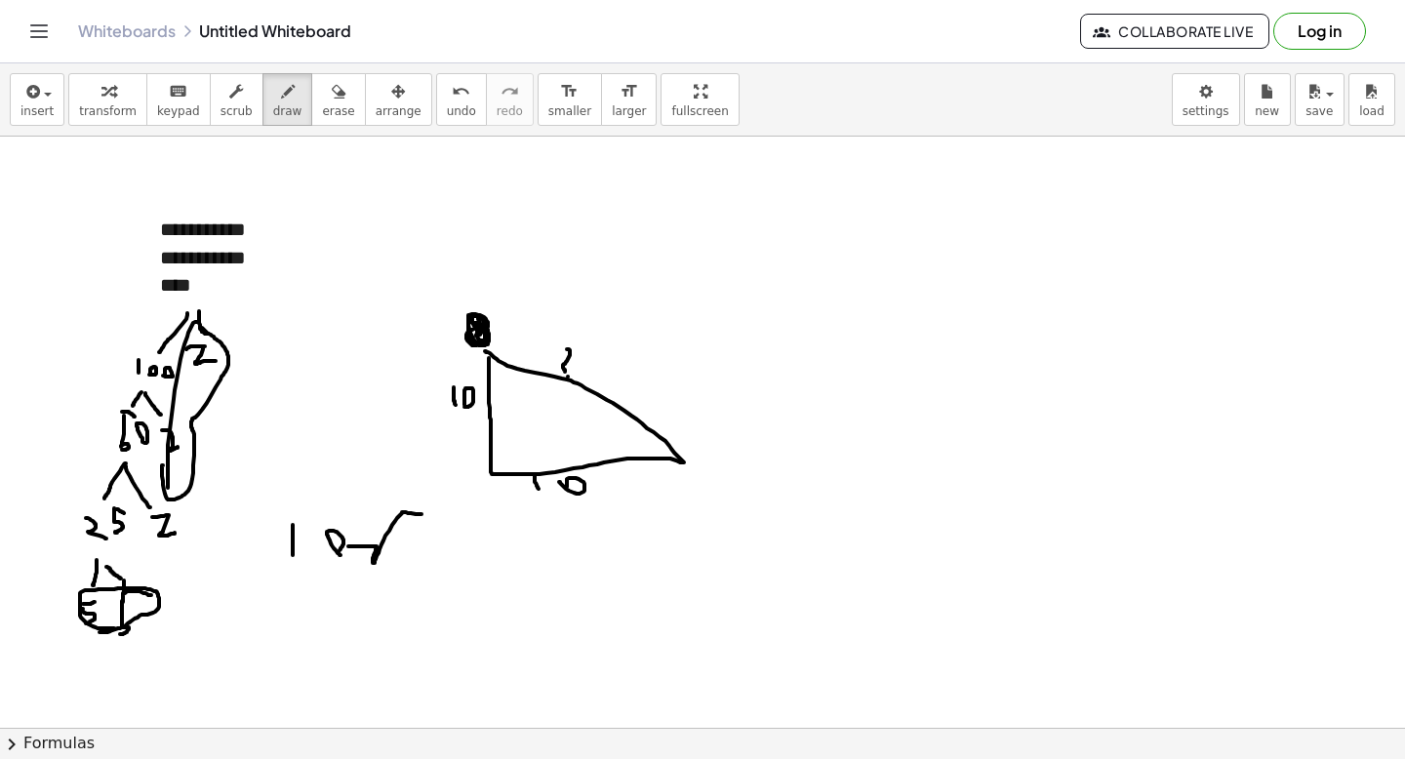
drag, startPoint x: 348, startPoint y: 547, endPoint x: 447, endPoint y: 516, distance: 103.1
drag, startPoint x: 413, startPoint y: 524, endPoint x: 434, endPoint y: 559, distance: 41.2
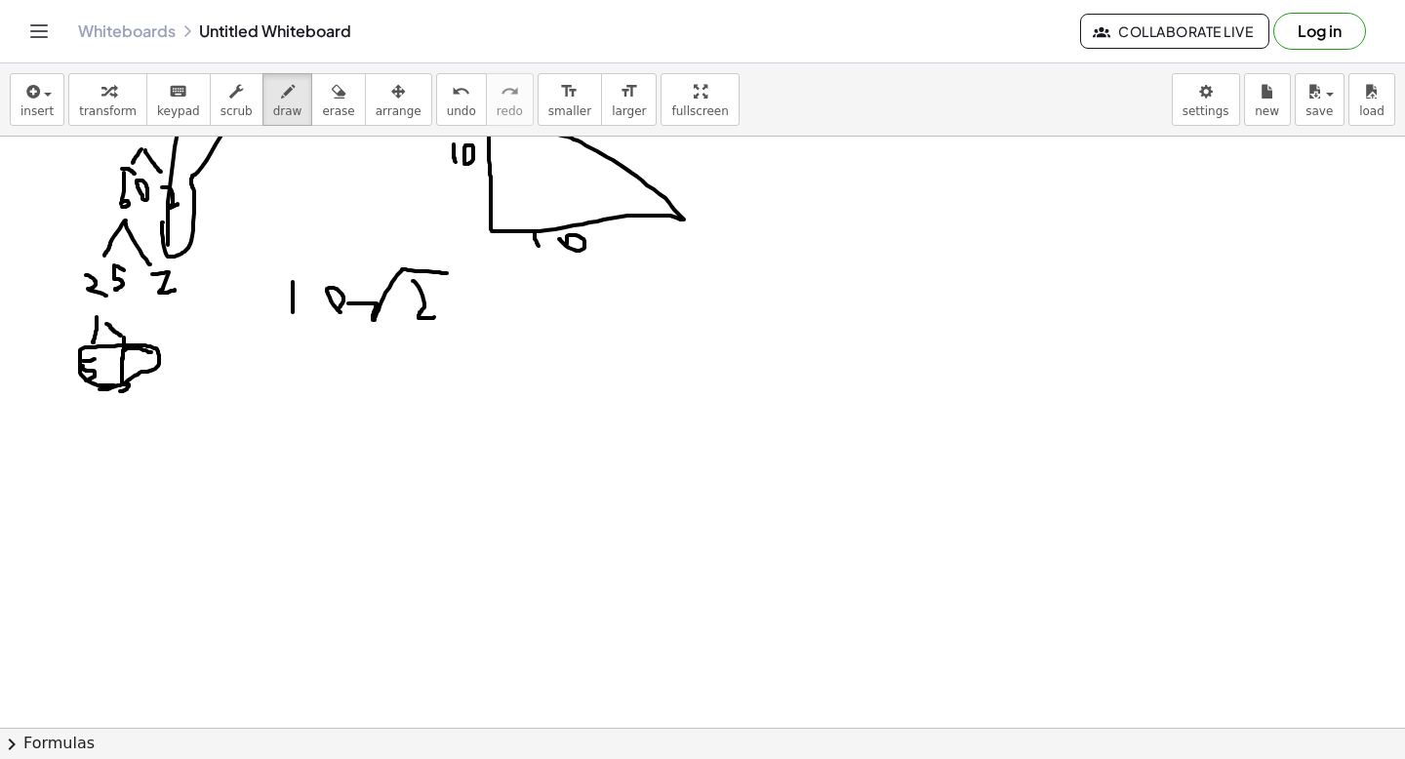
scroll to position [0, 0]
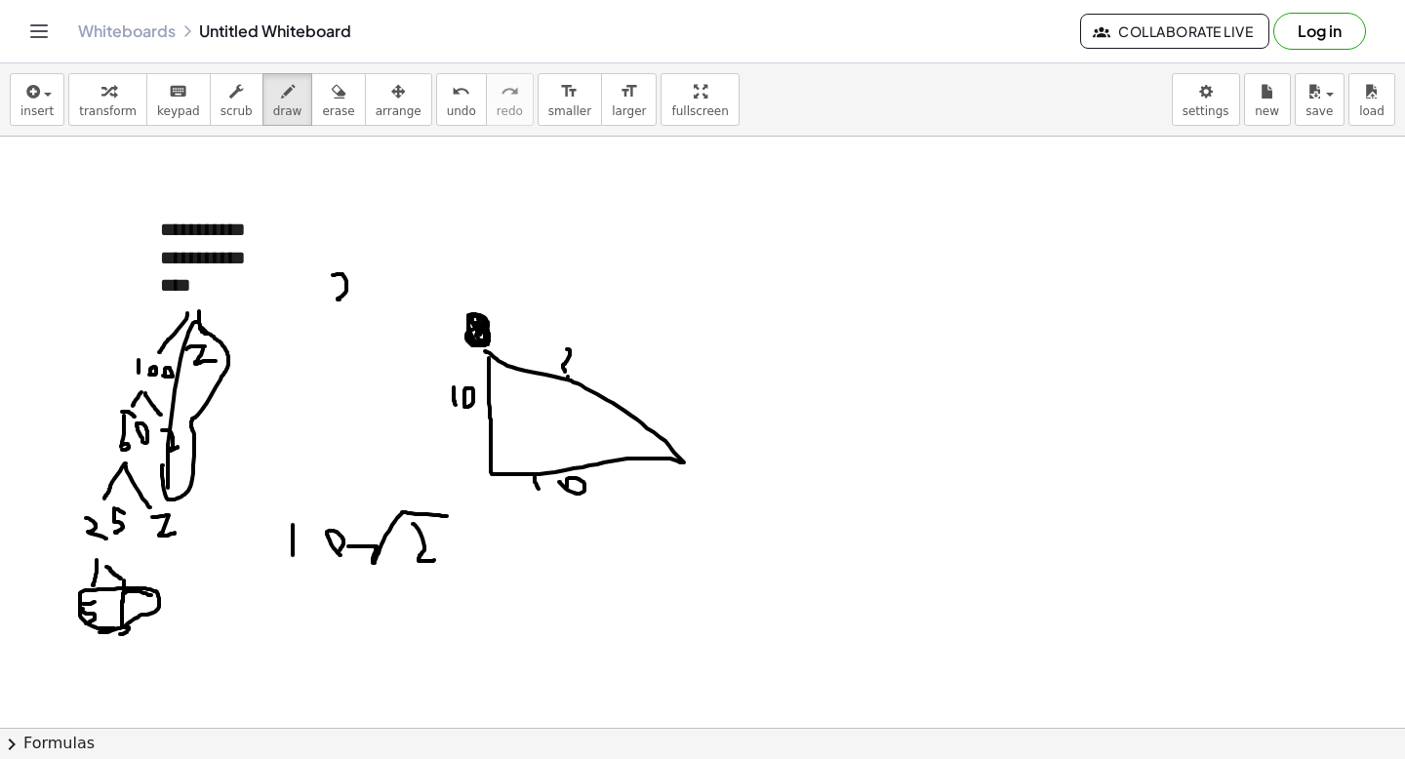
drag, startPoint x: 333, startPoint y: 275, endPoint x: 353, endPoint y: 299, distance: 31.1
drag, startPoint x: 360, startPoint y: 310, endPoint x: 346, endPoint y: 313, distance: 14.0
drag, startPoint x: 574, startPoint y: 310, endPoint x: 604, endPoint y: 353, distance: 52.5
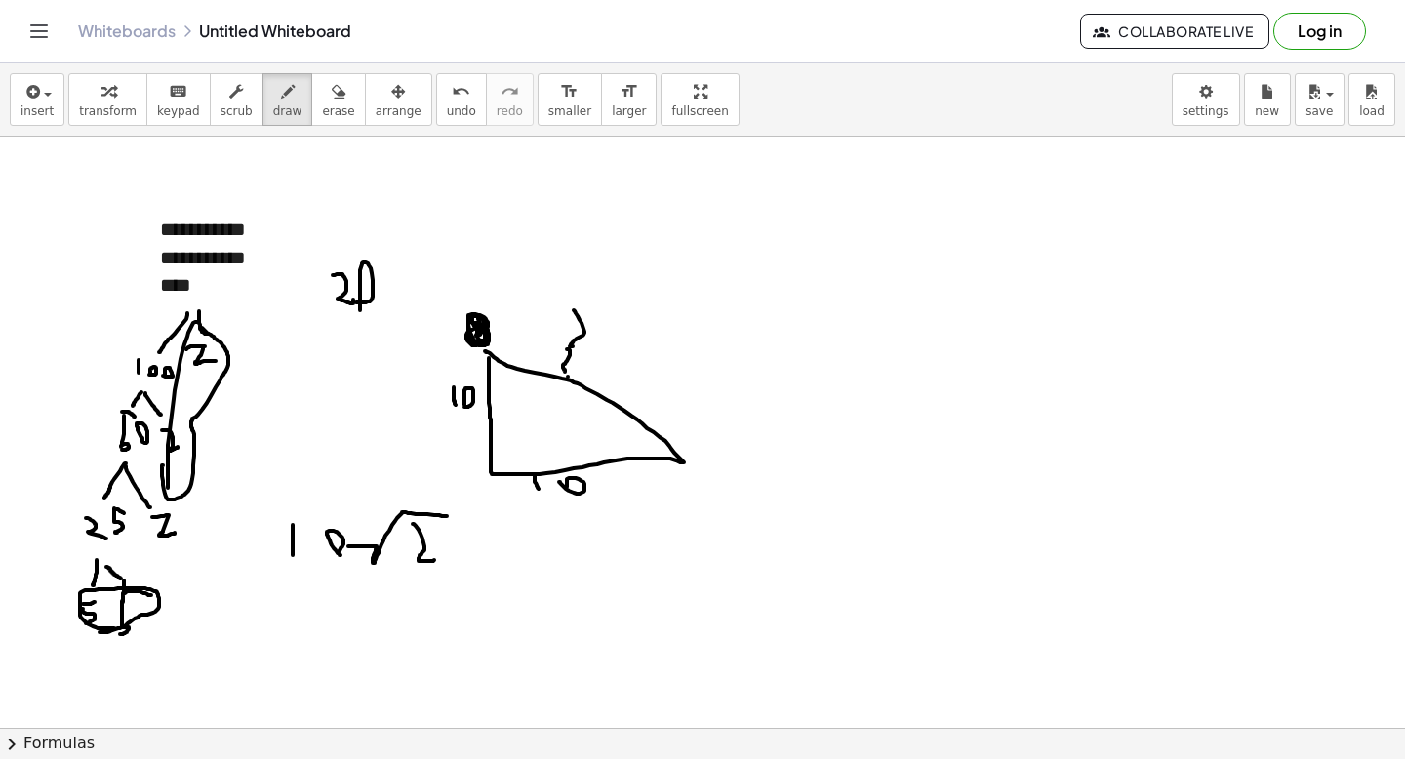
drag, startPoint x: 621, startPoint y: 271, endPoint x: 635, endPoint y: 242, distance: 32.7
drag, startPoint x: 689, startPoint y: 229, endPoint x: 702, endPoint y: 274, distance: 46.7
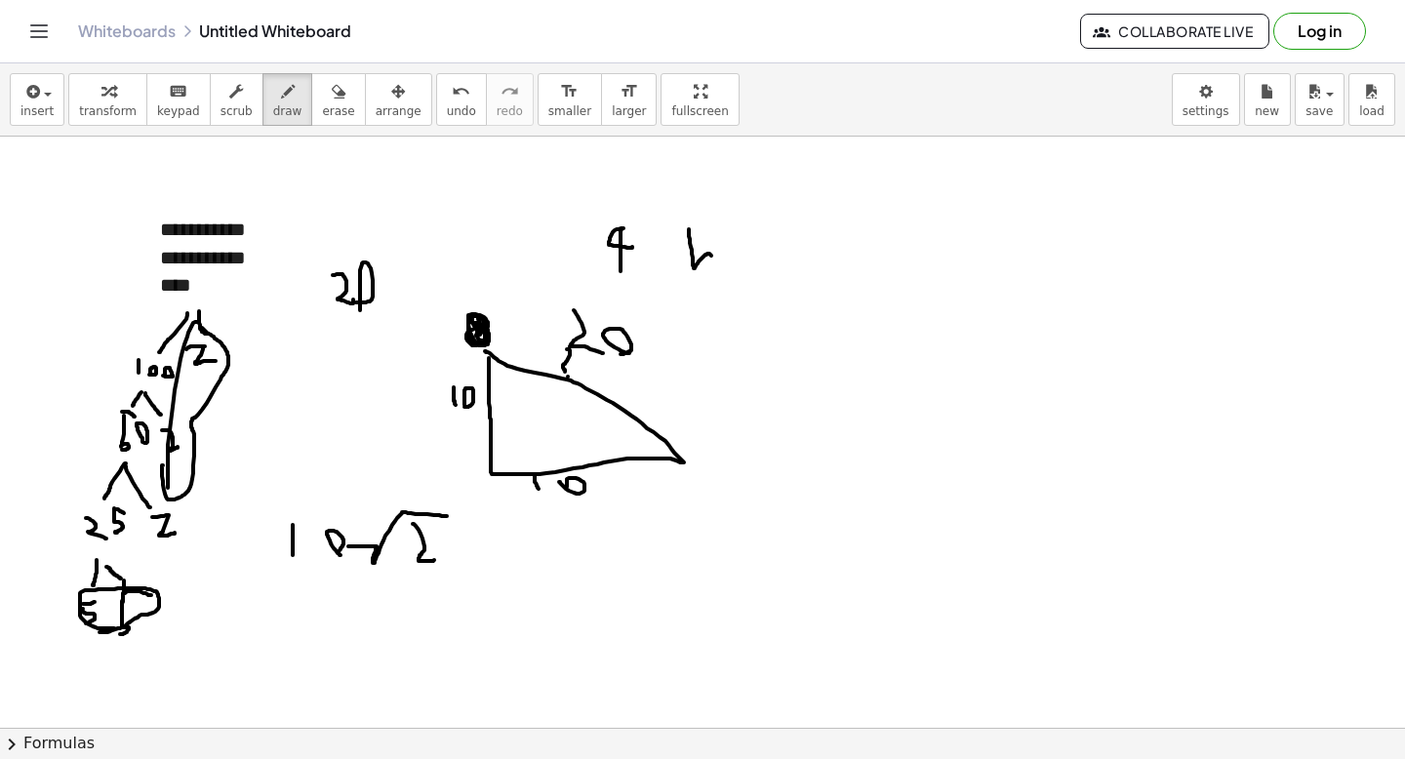
drag, startPoint x: 730, startPoint y: 266, endPoint x: 723, endPoint y: 258, distance: 11.1
drag, startPoint x: 750, startPoint y: 254, endPoint x: 768, endPoint y: 270, distance: 24.9
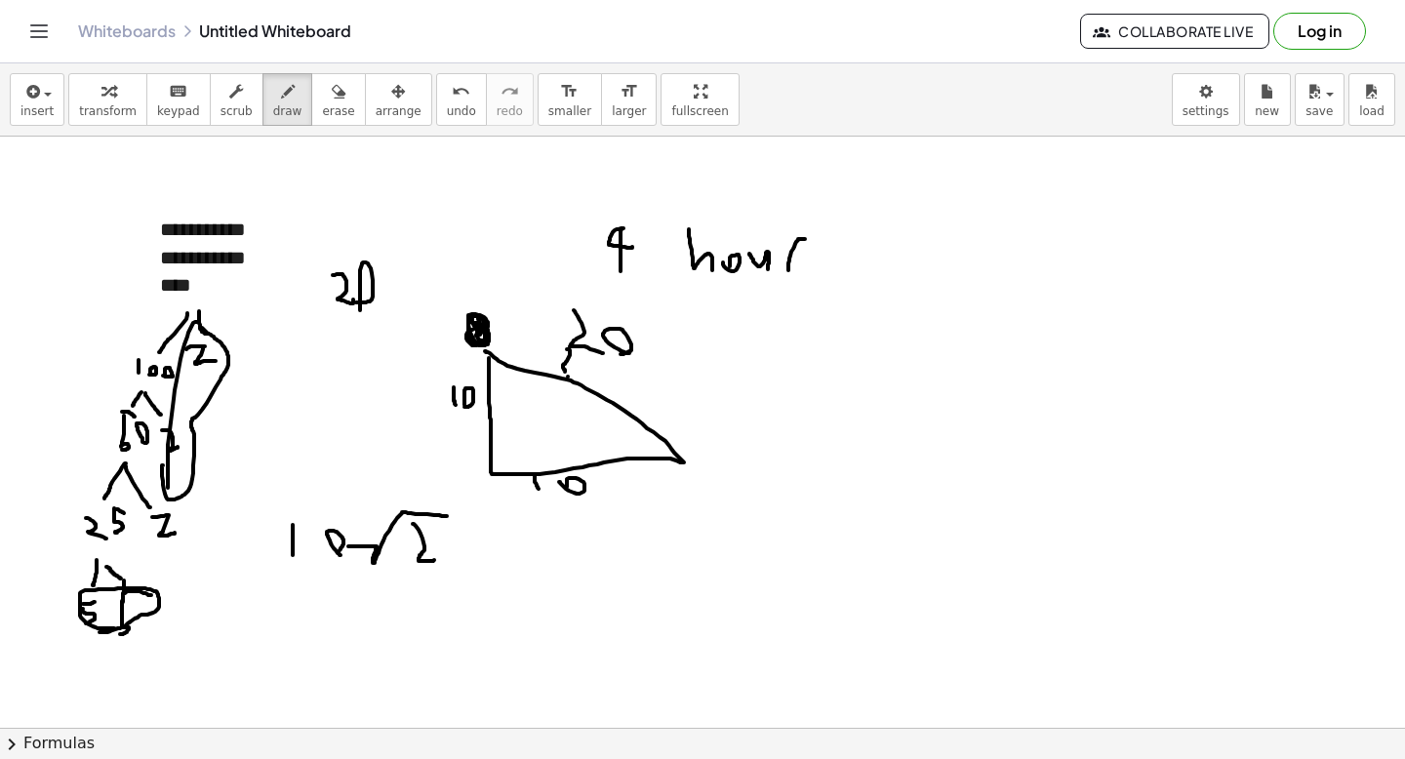
drag, startPoint x: 789, startPoint y: 270, endPoint x: 812, endPoint y: 244, distance: 35.3
drag, startPoint x: 912, startPoint y: 348, endPoint x: 912, endPoint y: 367, distance: 18.5
click at [118, 101] on div "button" at bounding box center [108, 90] width 58 height 23
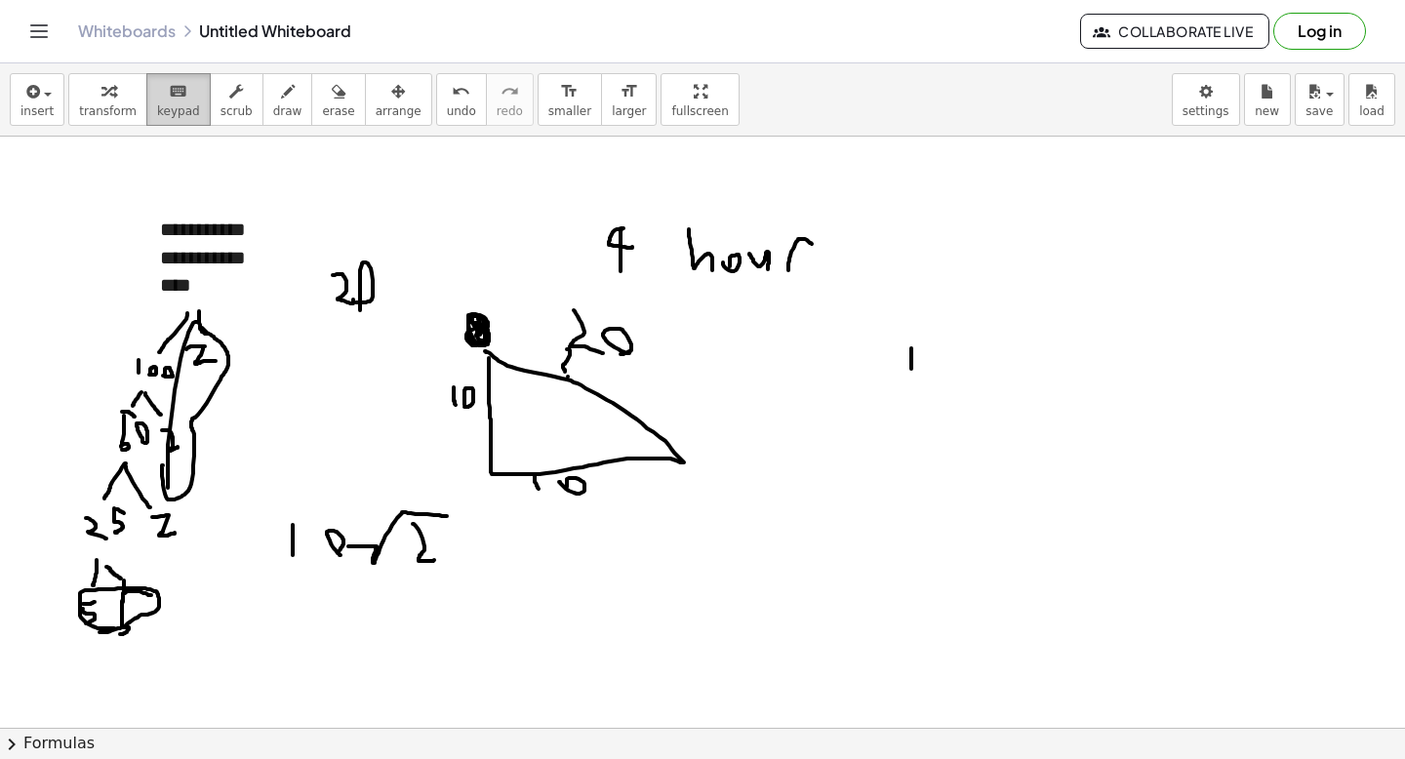
click at [166, 101] on button "keyboard keypad" at bounding box center [178, 99] width 64 height 53
click at [385, 758] on button "chevron_right Formulas" at bounding box center [702, 743] width 1405 height 31
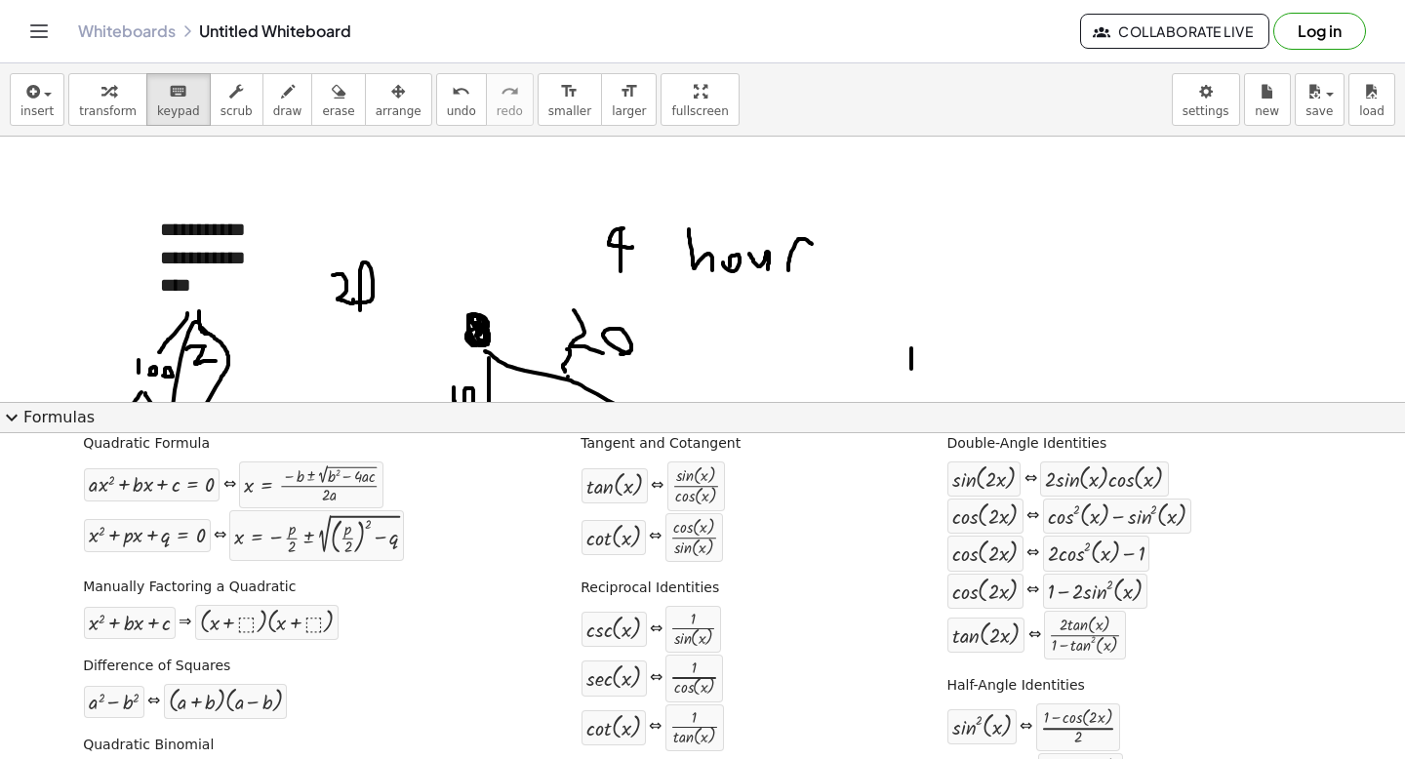
scroll to position [42, 0]
click at [289, 82] on div "button" at bounding box center [287, 90] width 29 height 23
click at [64, 436] on div "Quadratic Formula + · a · x 2 + · b · x + c = 0 ⇔ x = · ( − b ± 2 √ ( + b 2 − ·…" at bounding box center [703, 748] width 1396 height 644
click at [50, 407] on button "expand_more Formulas" at bounding box center [702, 417] width 1405 height 31
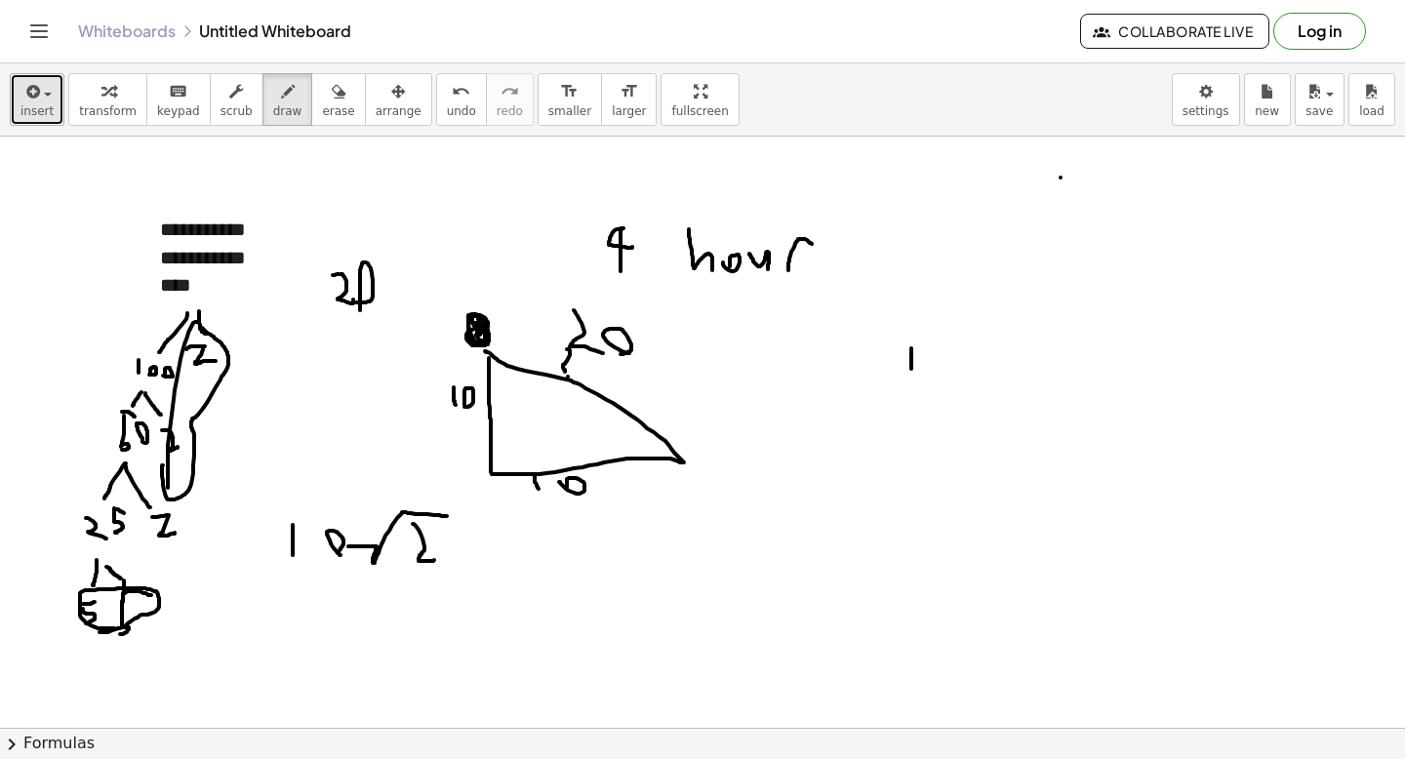
click at [27, 91] on icon "button" at bounding box center [31, 91] width 18 height 23
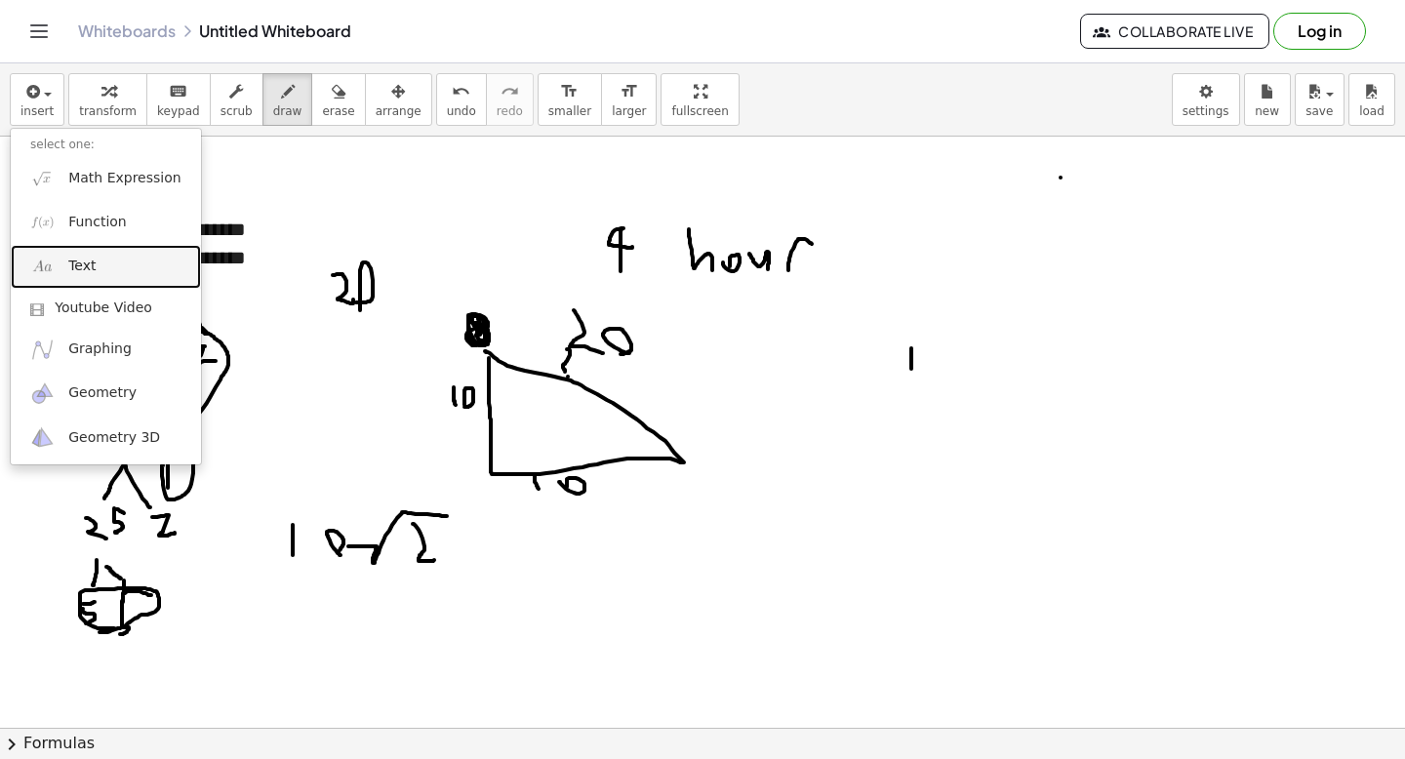
click at [81, 264] on span "Text" at bounding box center [81, 267] width 27 height 20
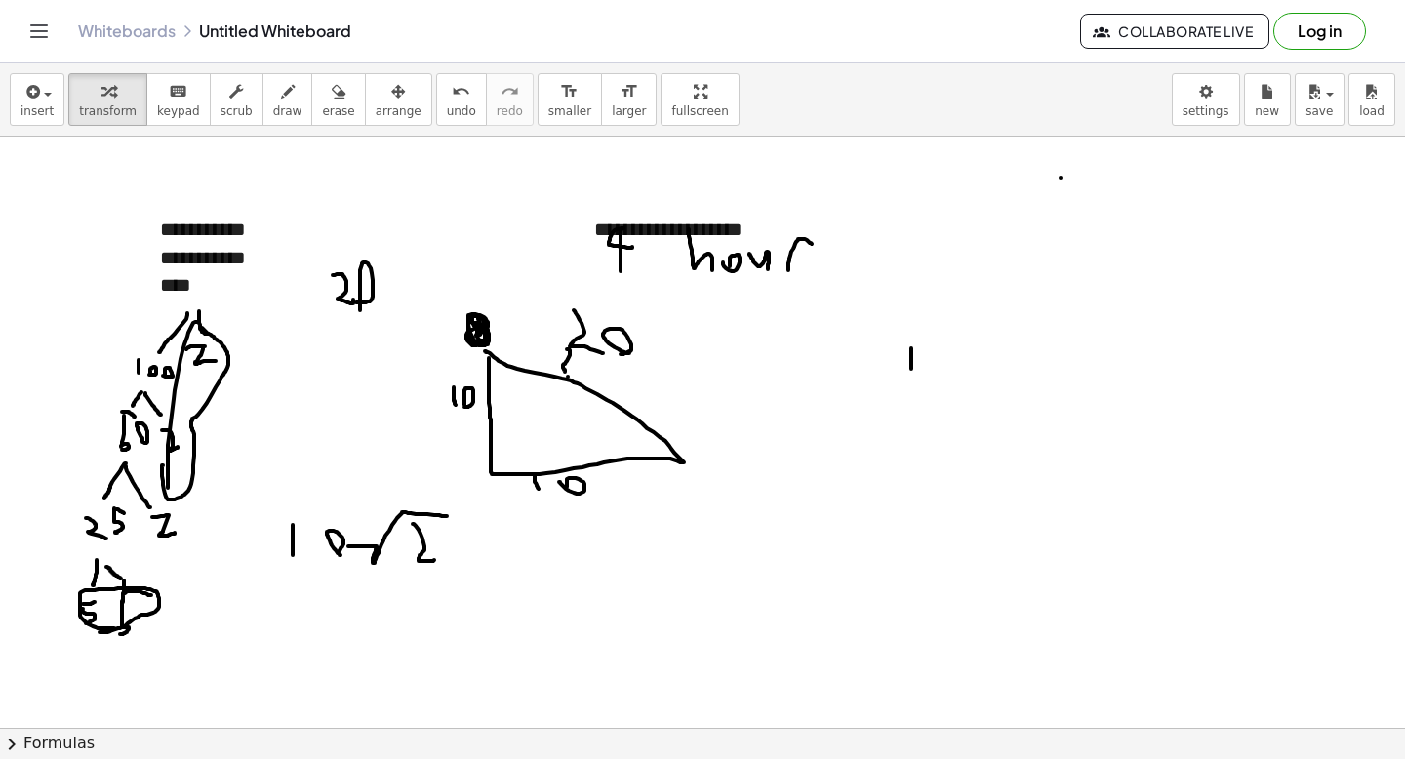
click at [62, 110] on div "insert select one: Math Expression Function Text Youtube Video Graphing Geometr…" at bounding box center [702, 99] width 1405 height 73
click at [76, 110] on button "transform" at bounding box center [107, 99] width 79 height 53
click at [172, 122] on button "keyboard keypad" at bounding box center [178, 99] width 64 height 53
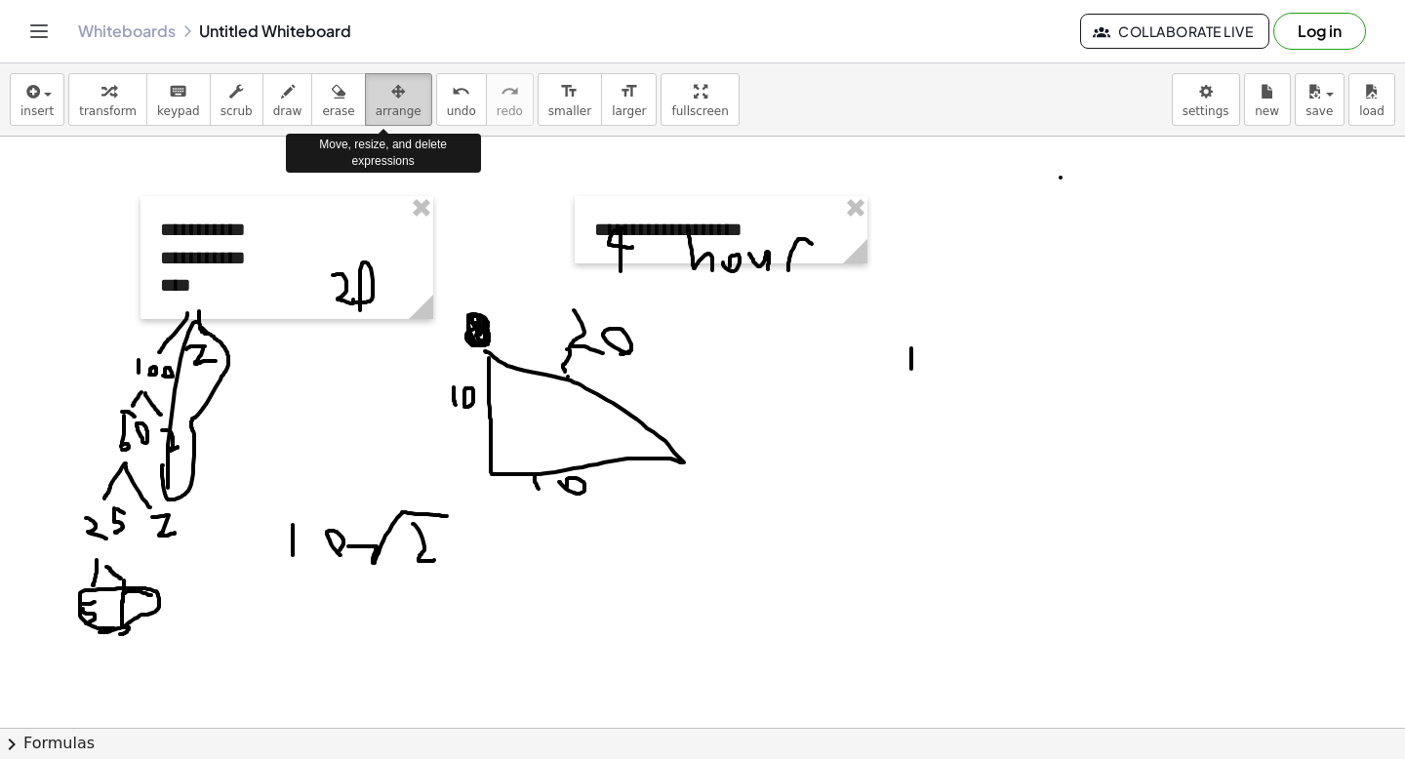
click at [391, 100] on icon "button" at bounding box center [398, 91] width 14 height 23
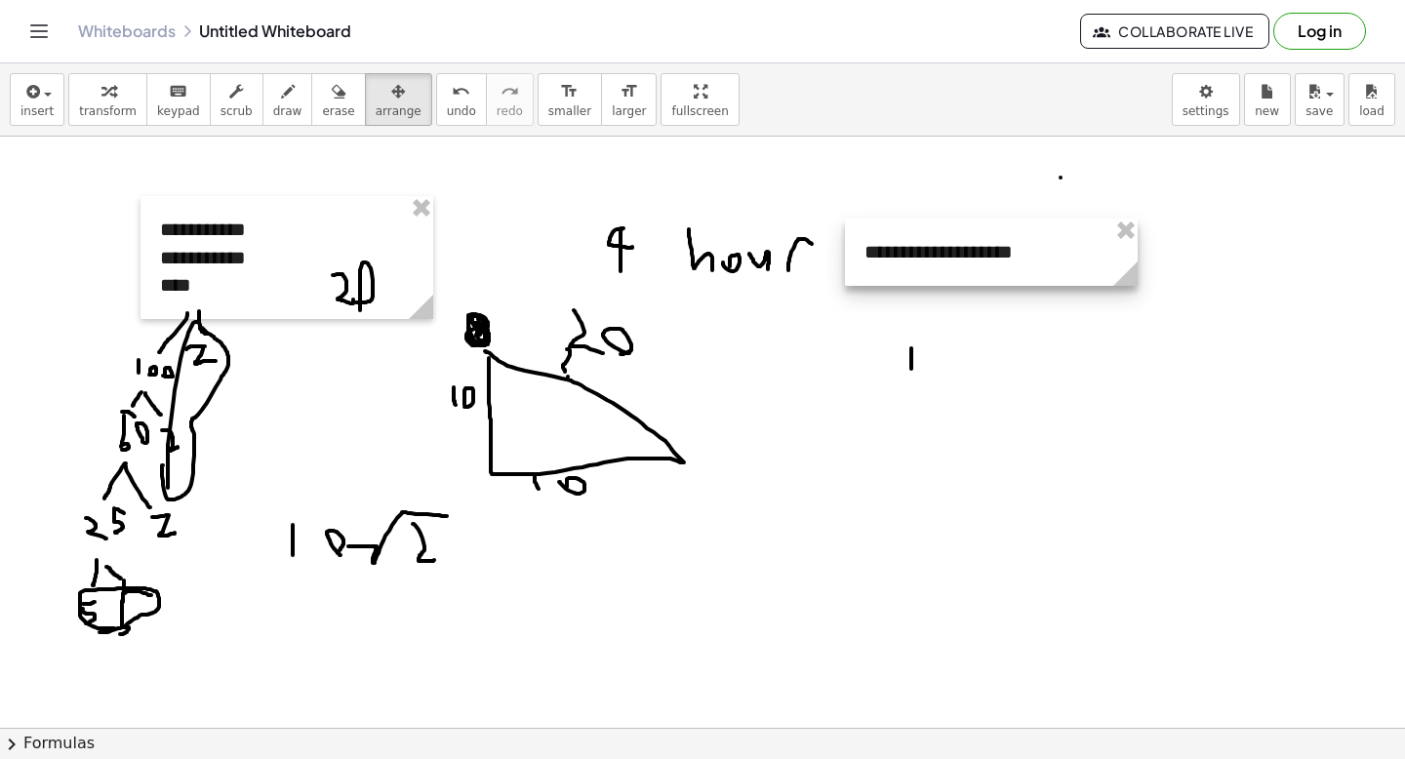
drag, startPoint x: 652, startPoint y: 217, endPoint x: 945, endPoint y: 219, distance: 292.8
click at [945, 219] on div at bounding box center [991, 252] width 293 height 67
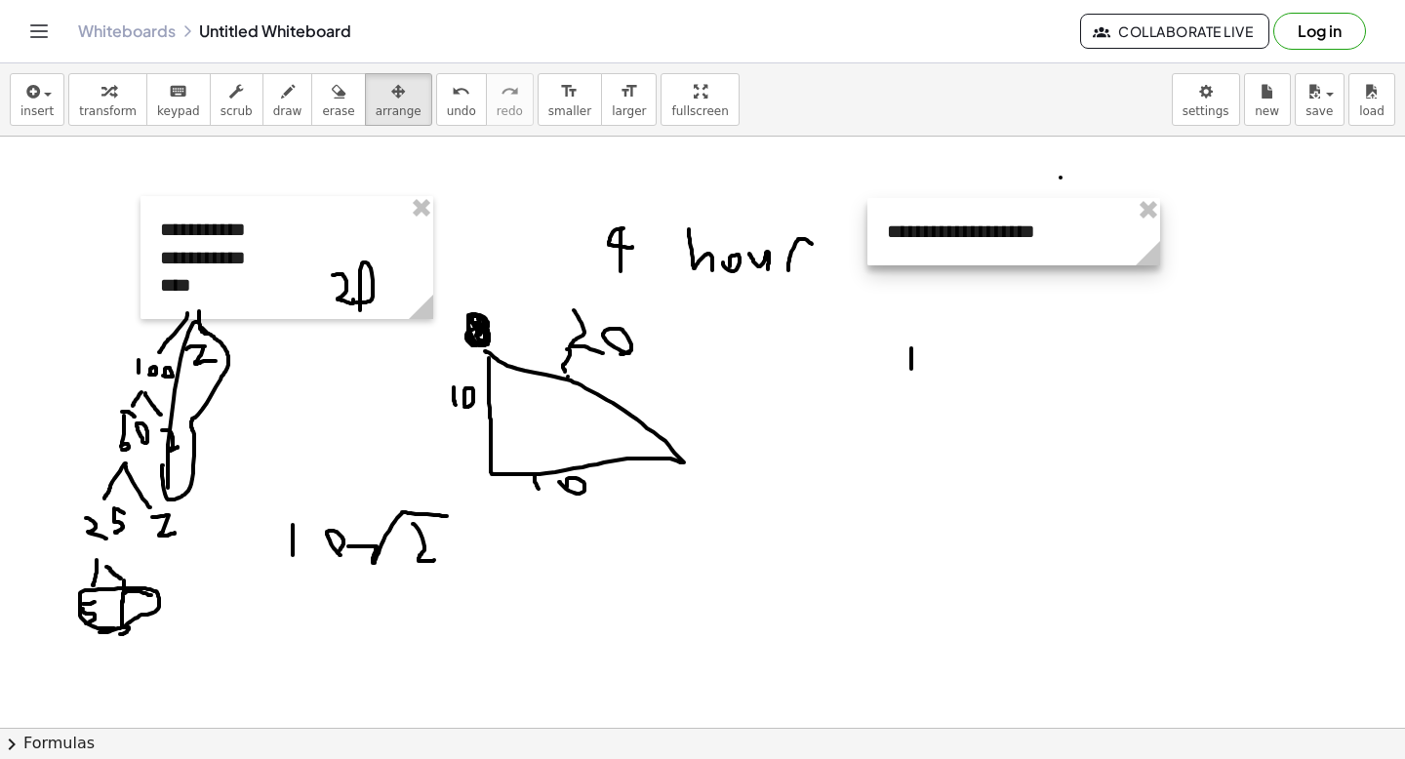
click at [1039, 232] on div at bounding box center [1014, 231] width 293 height 67
click at [37, 84] on icon "button" at bounding box center [31, 91] width 18 height 23
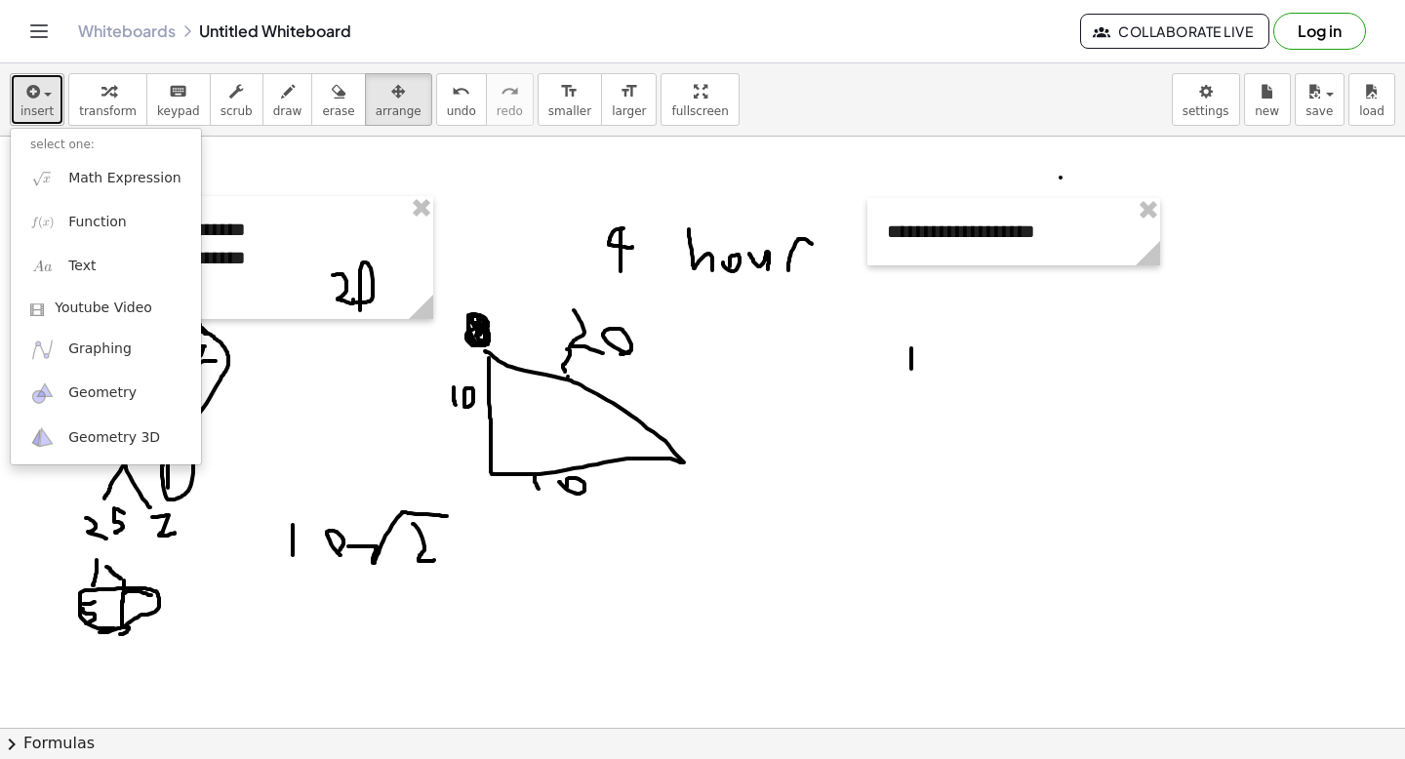
click at [44, 93] on span "button" at bounding box center [48, 95] width 8 height 4
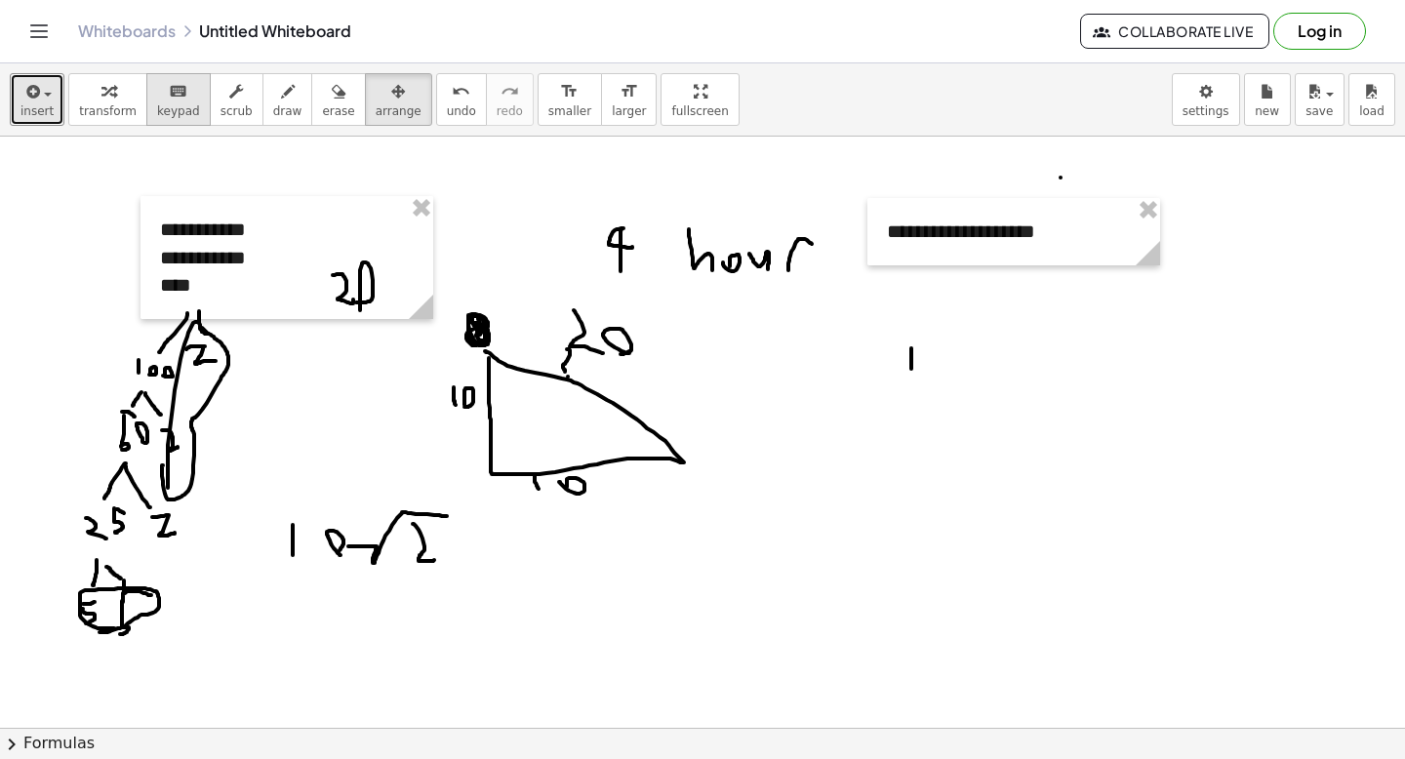
click at [192, 110] on button "keyboard keypad" at bounding box center [178, 99] width 64 height 53
click at [109, 110] on span "transform" at bounding box center [108, 111] width 58 height 14
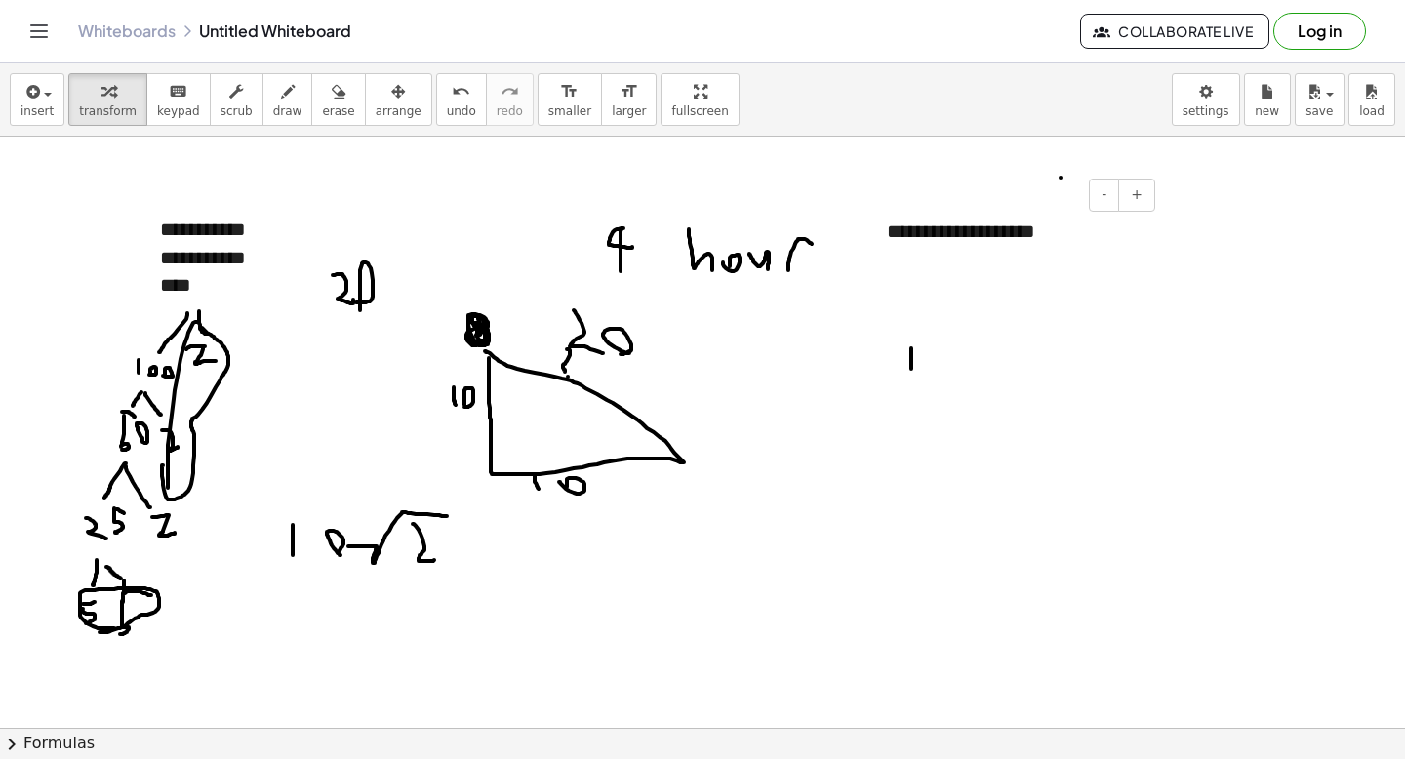
click at [981, 247] on div "**********" at bounding box center [1014, 231] width 293 height 67
click at [1310, 38] on button "Log in" at bounding box center [1320, 31] width 93 height 37
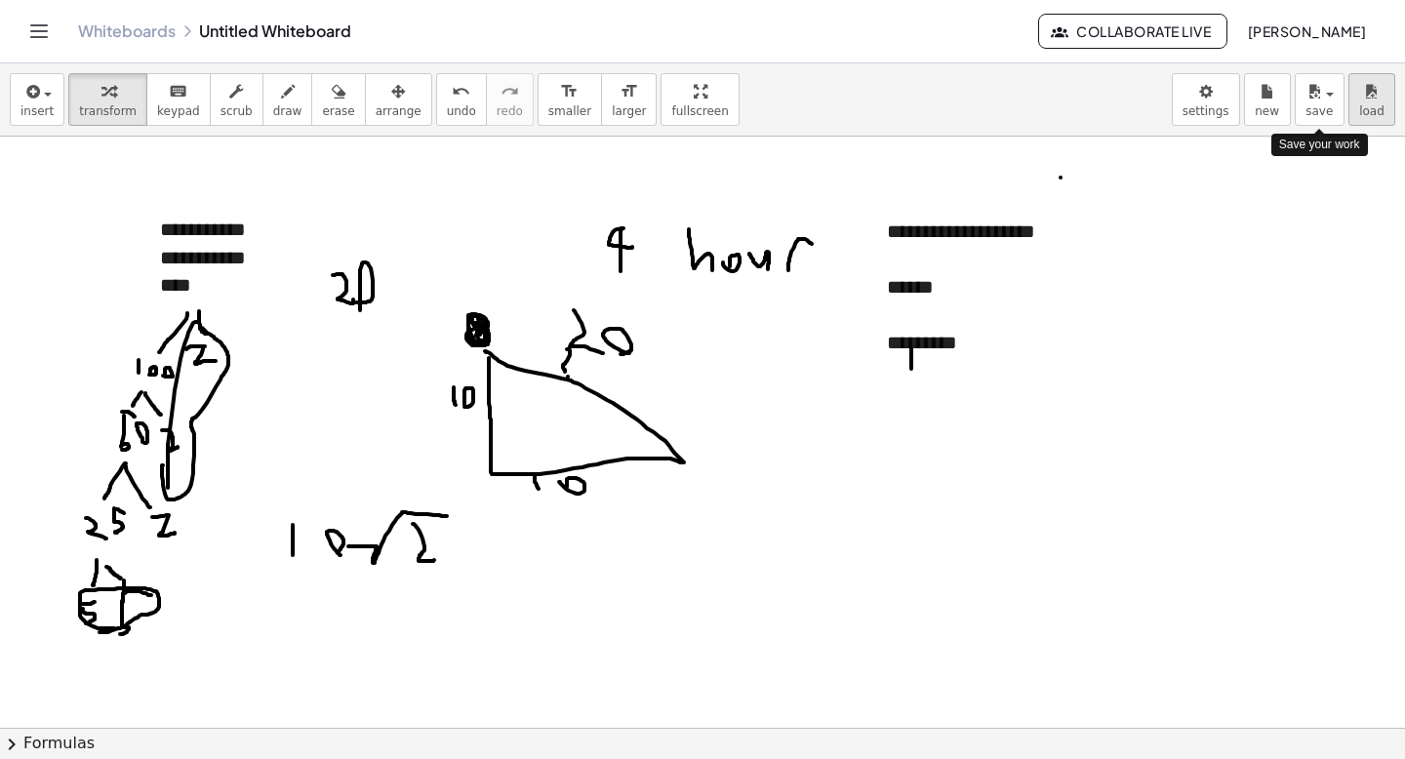
click at [0, 0] on div "**********" at bounding box center [702, 379] width 1405 height 759
click at [1332, 97] on div "button" at bounding box center [1320, 90] width 28 height 23
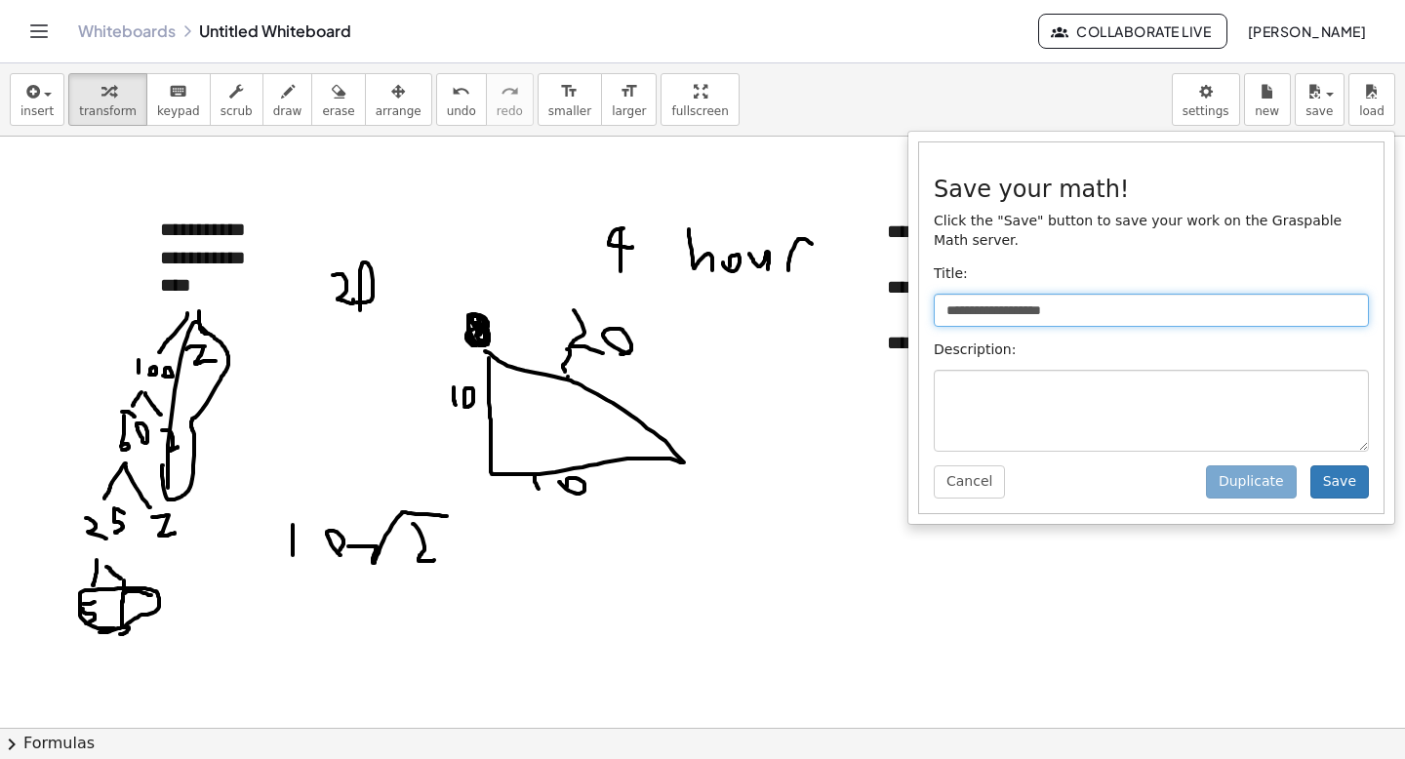
click at [1073, 304] on input "**********" at bounding box center [1151, 310] width 435 height 33
type input "**********"
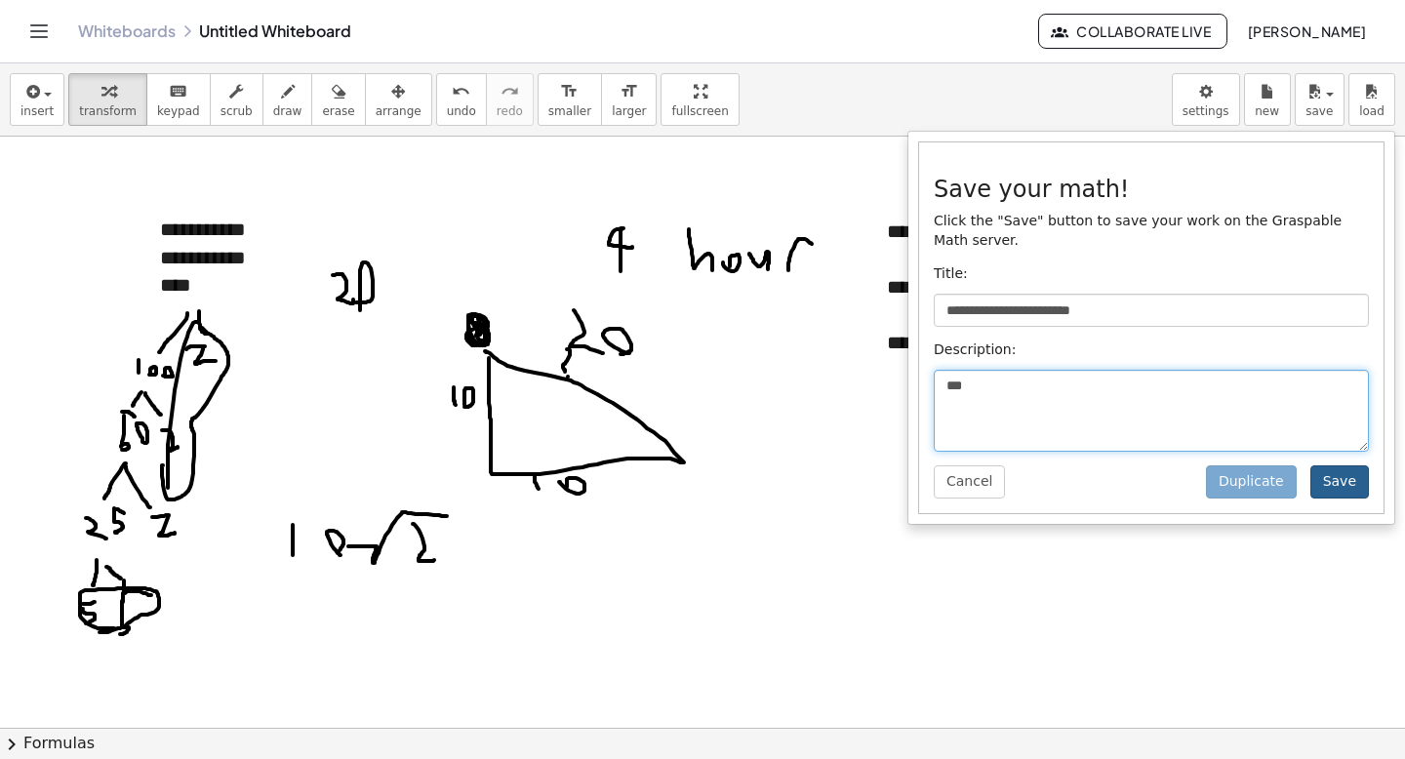
type textarea "***"
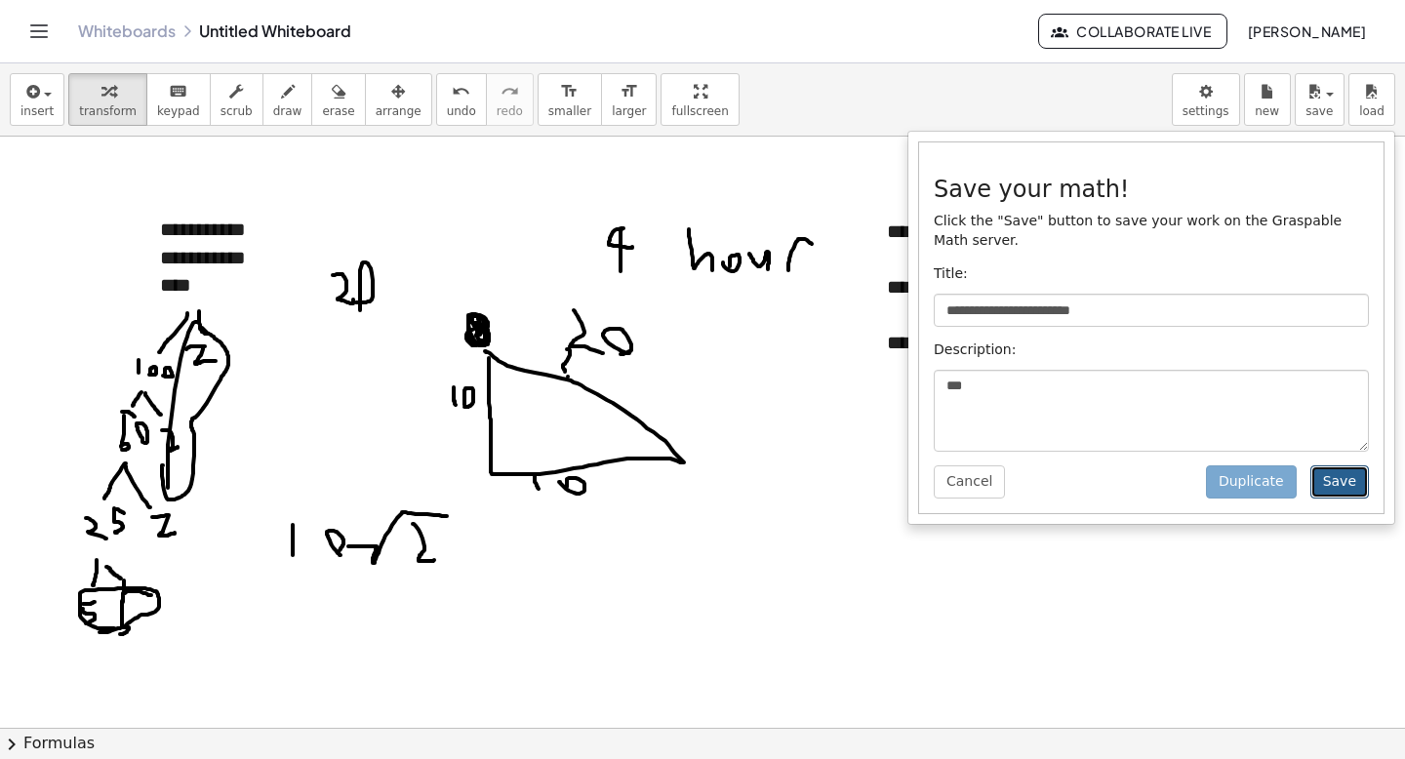
click at [1313, 476] on button "Save" at bounding box center [1340, 482] width 59 height 33
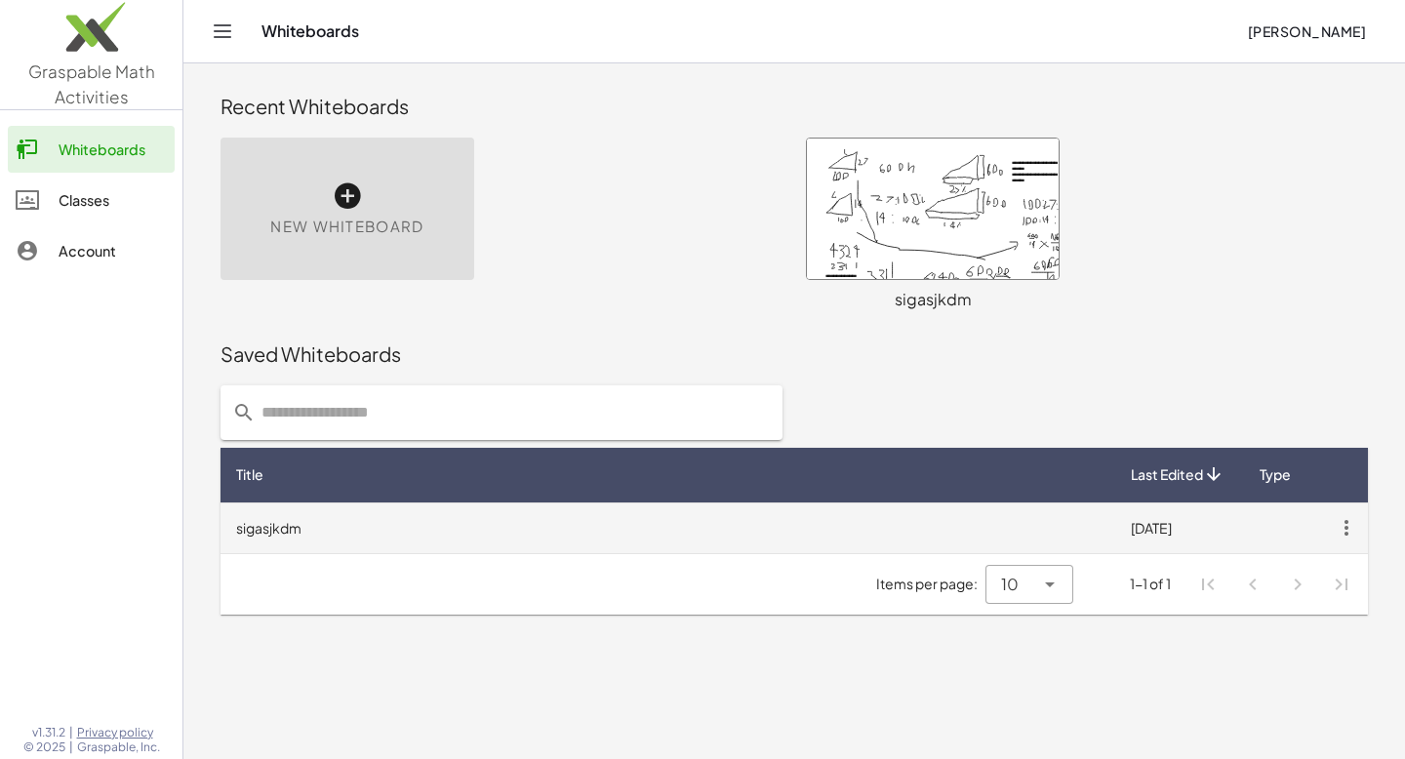
click at [523, 523] on td "sigasjkdm" at bounding box center [668, 528] width 895 height 51
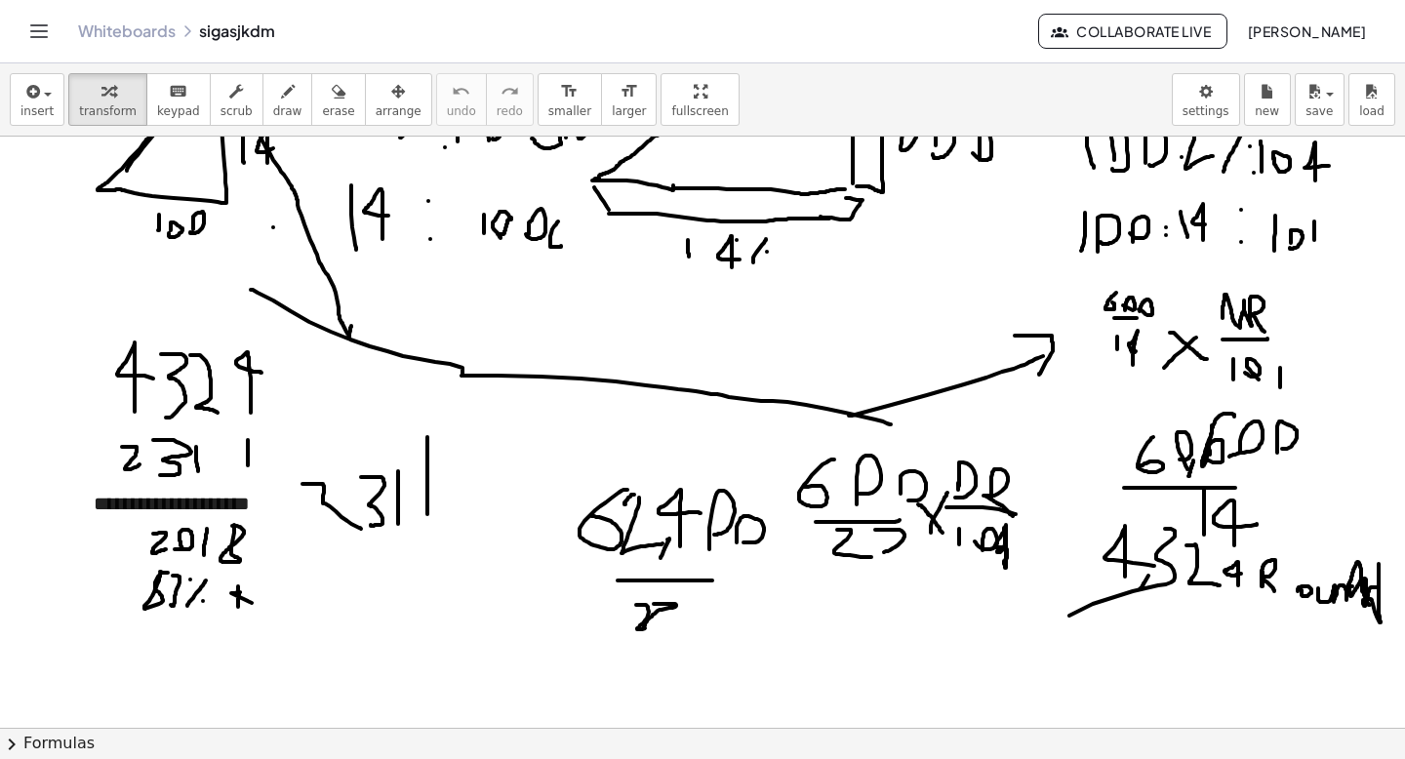
scroll to position [320, 0]
